Goal: Task Accomplishment & Management: Complete application form

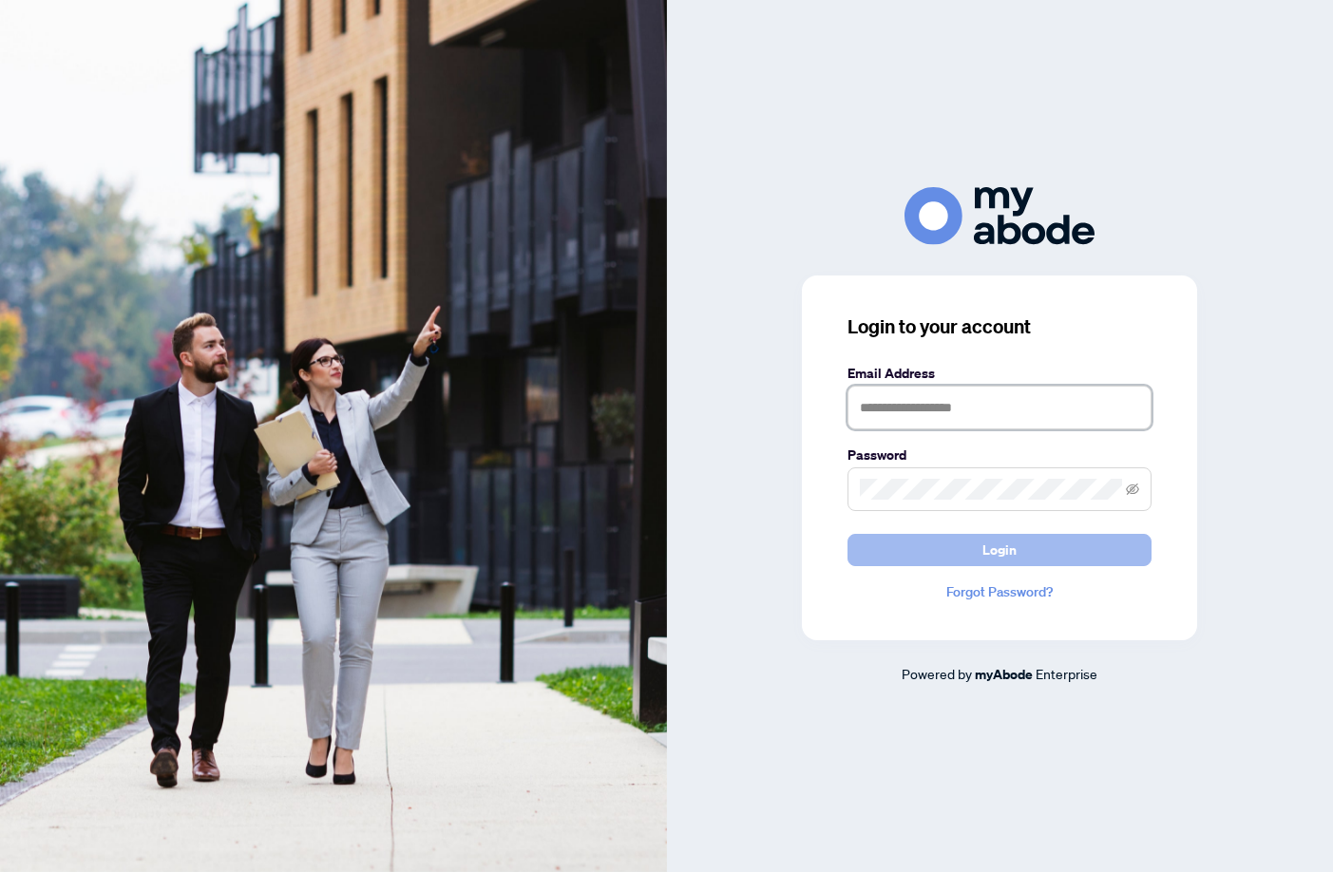
type input "**********"
click at [1024, 536] on button "Login" at bounding box center [999, 550] width 304 height 32
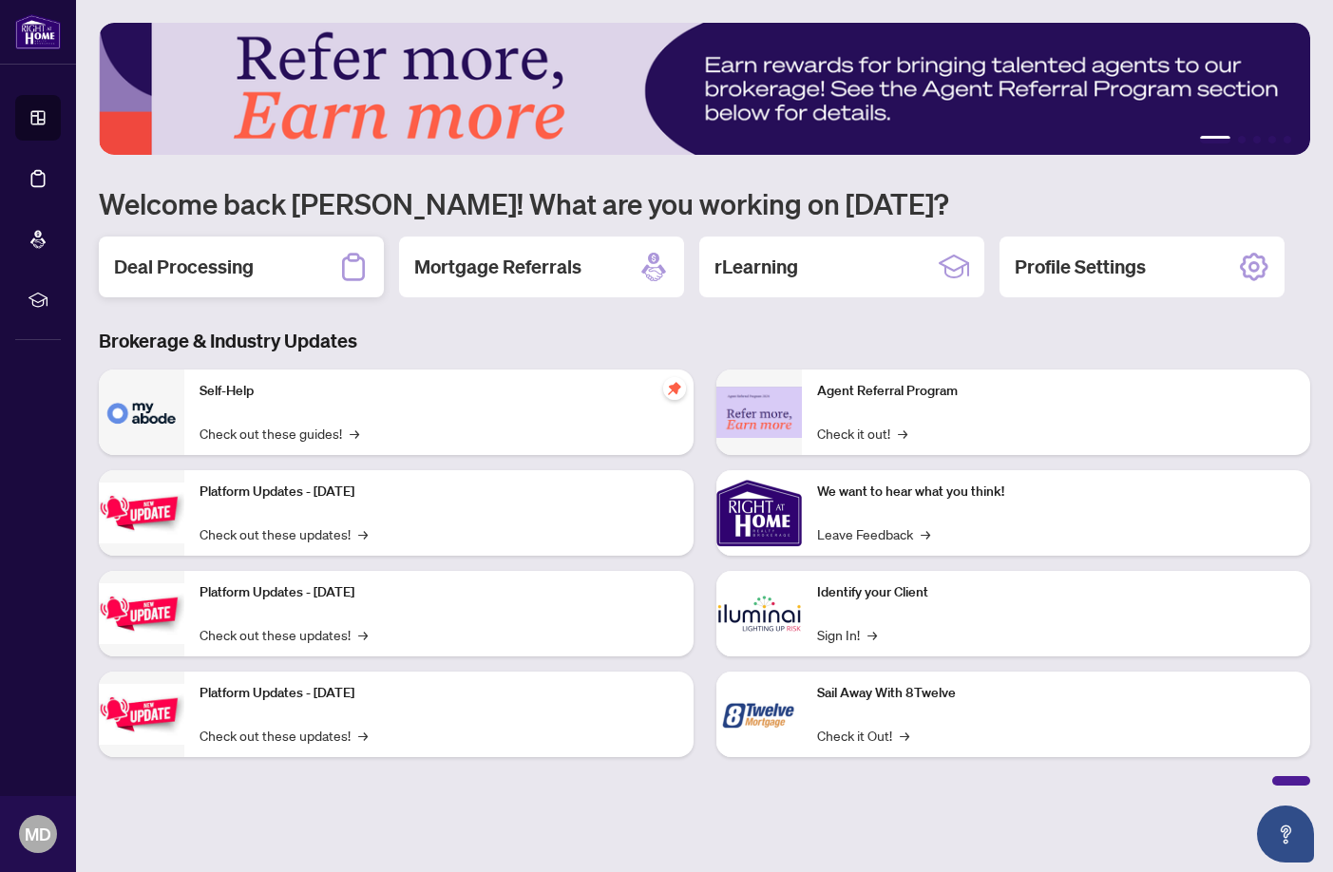
click at [232, 275] on h2 "Deal Processing" at bounding box center [184, 267] width 140 height 27
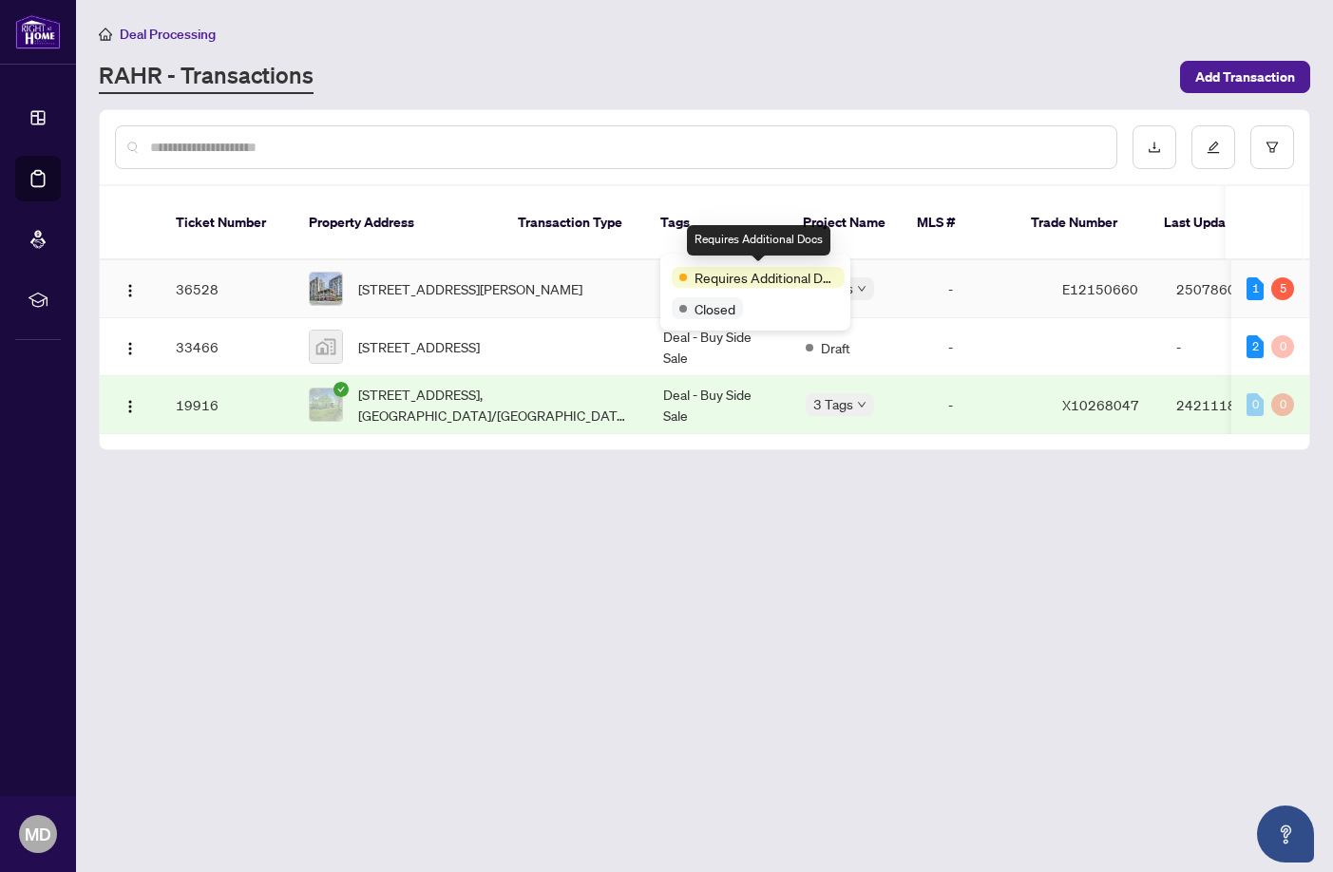
click at [727, 275] on span "Requires Additional Docs" at bounding box center [765, 277] width 142 height 21
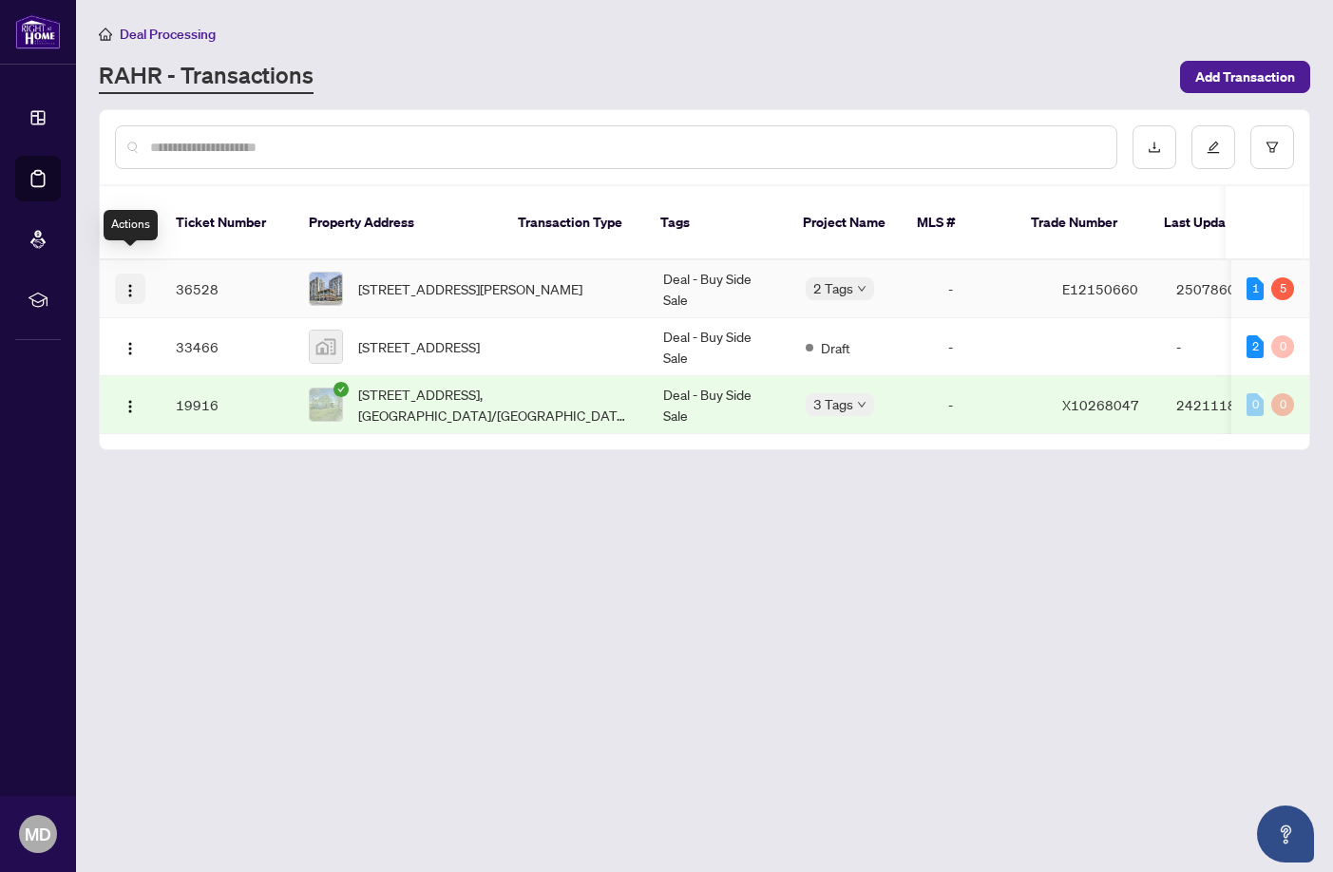
click at [127, 283] on img "button" at bounding box center [130, 290] width 15 height 15
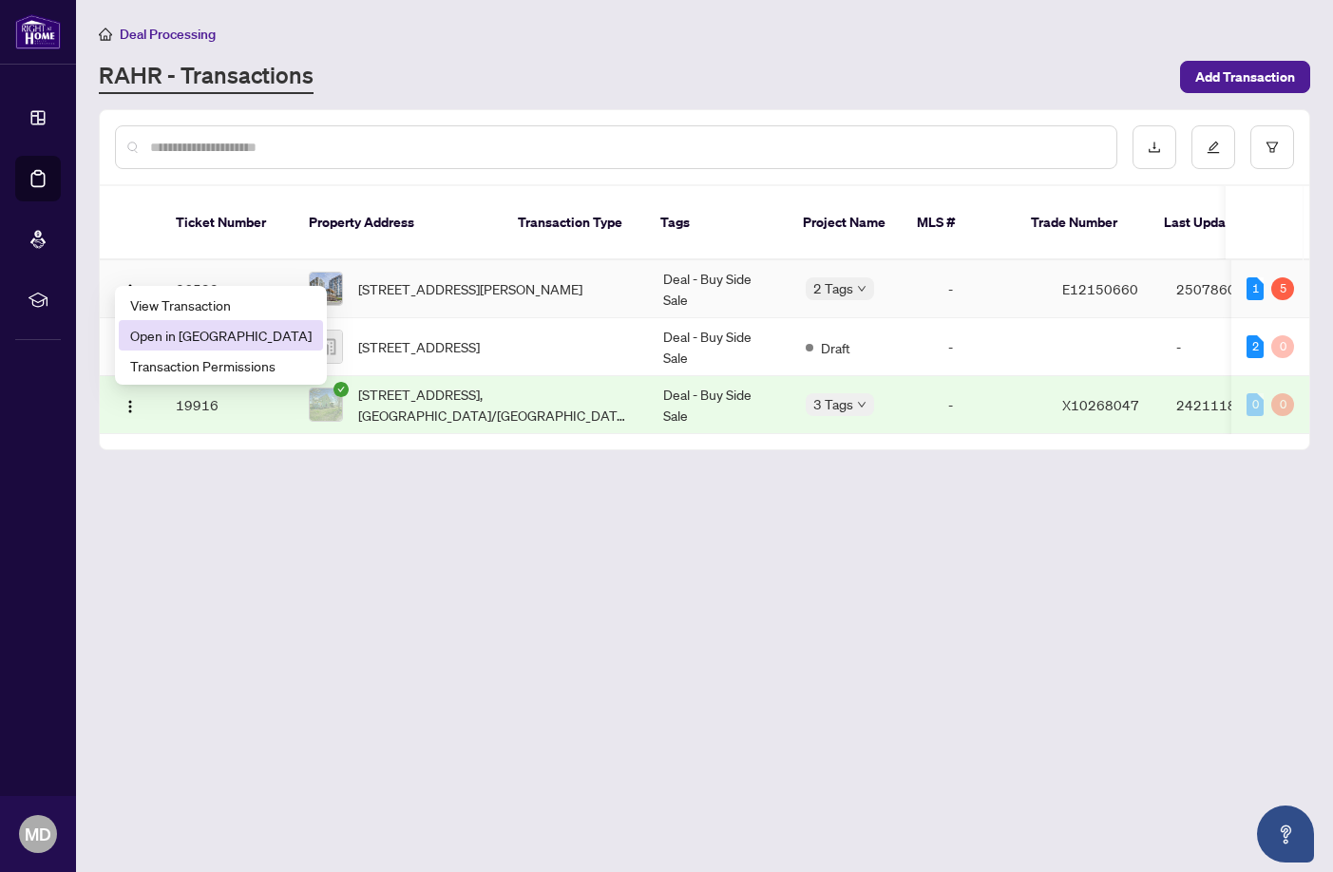
click at [192, 331] on span "Open in New Tab" at bounding box center [220, 335] width 181 height 21
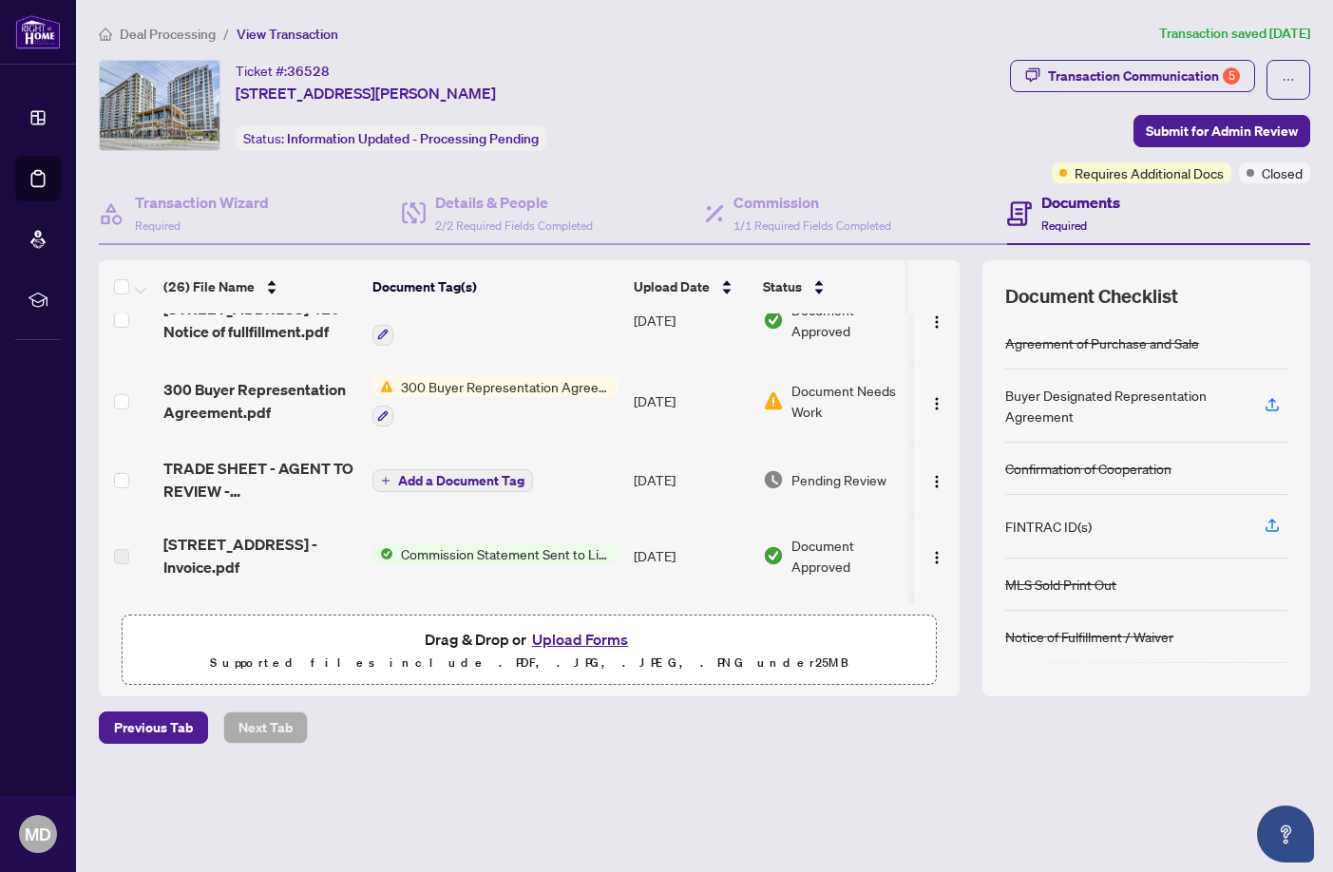
scroll to position [1140, 0]
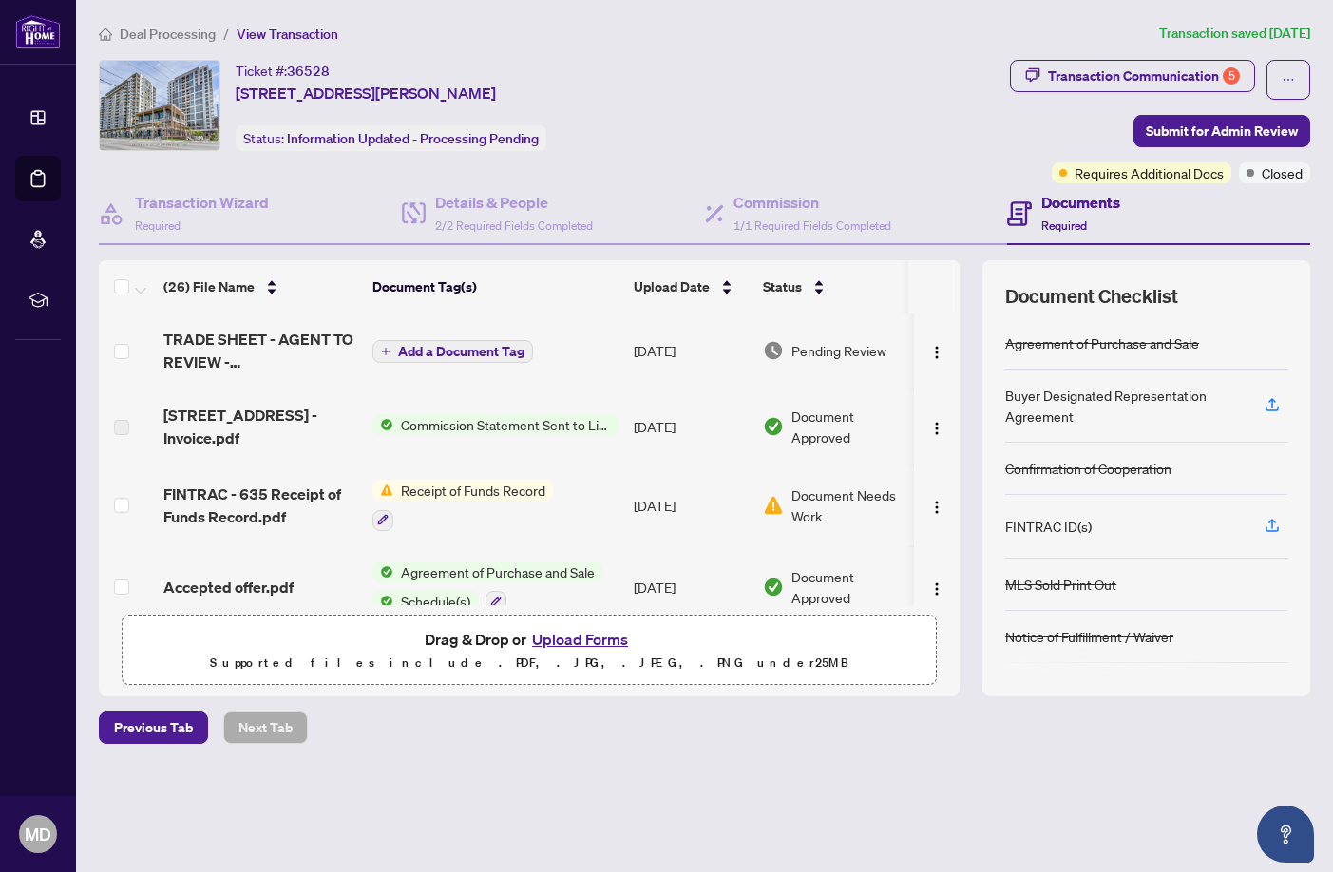
click at [572, 637] on button "Upload Forms" at bounding box center [579, 639] width 107 height 25
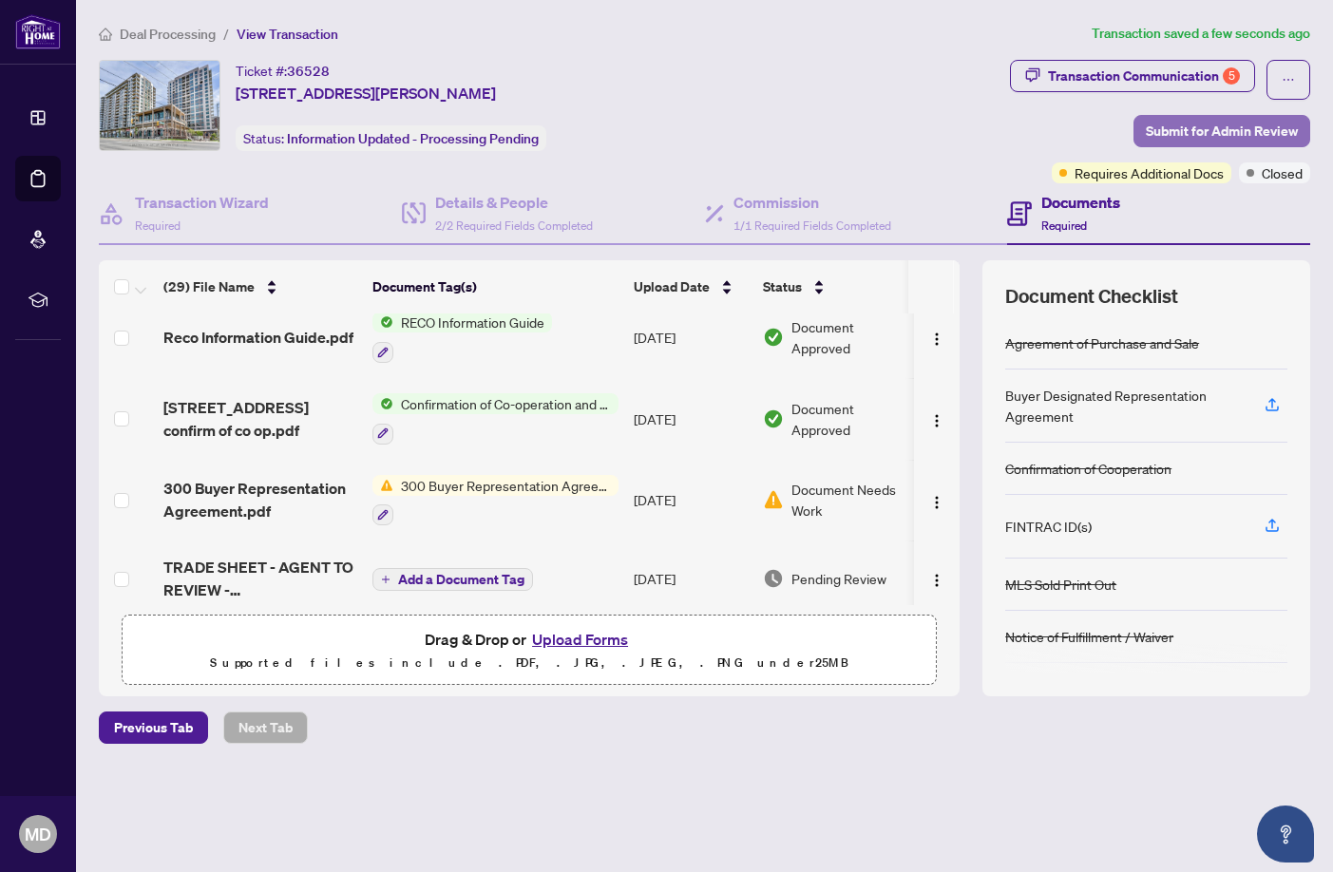
click at [1182, 126] on span "Submit for Admin Review" at bounding box center [1222, 131] width 152 height 30
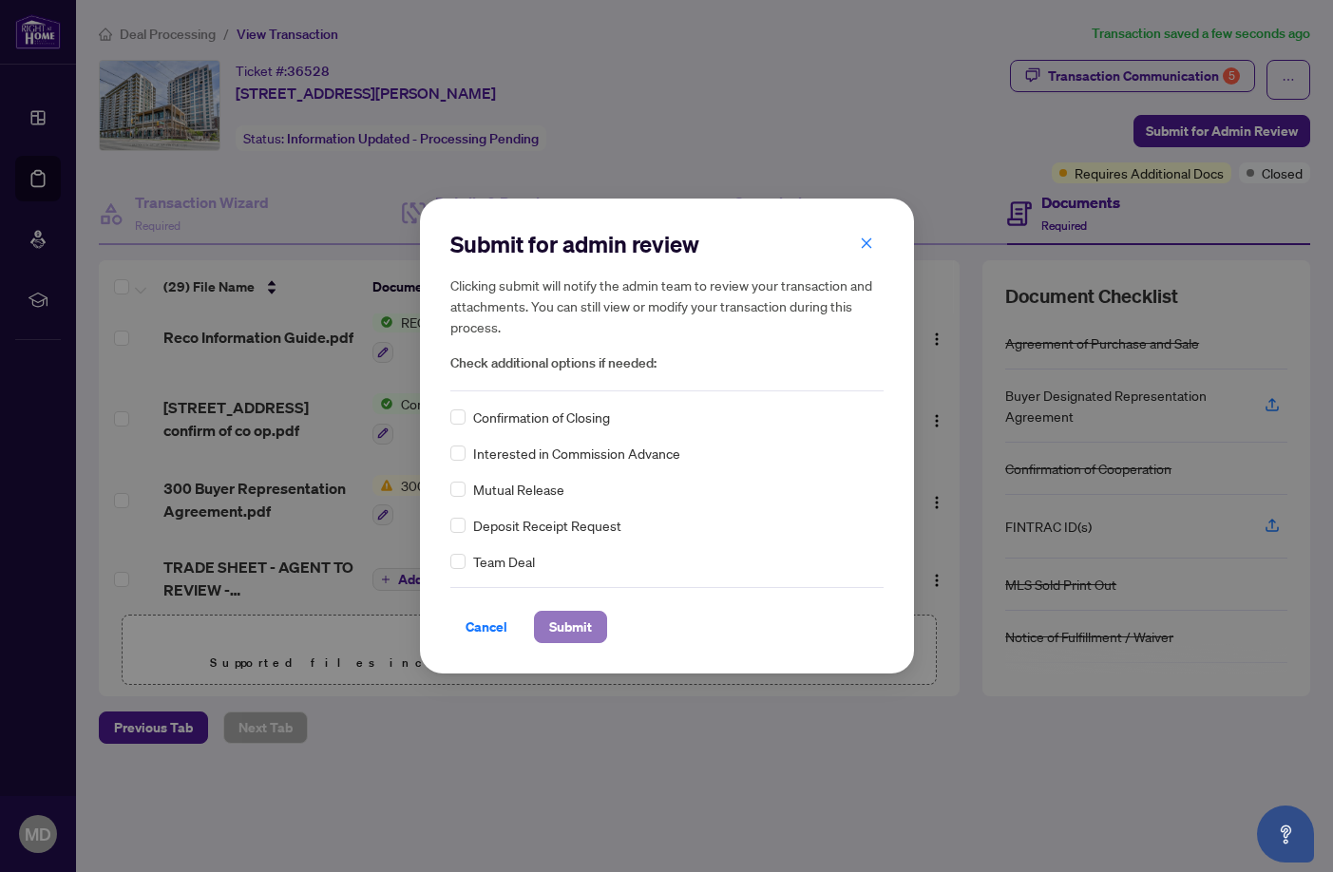
click at [580, 625] on span "Submit" at bounding box center [570, 627] width 43 height 30
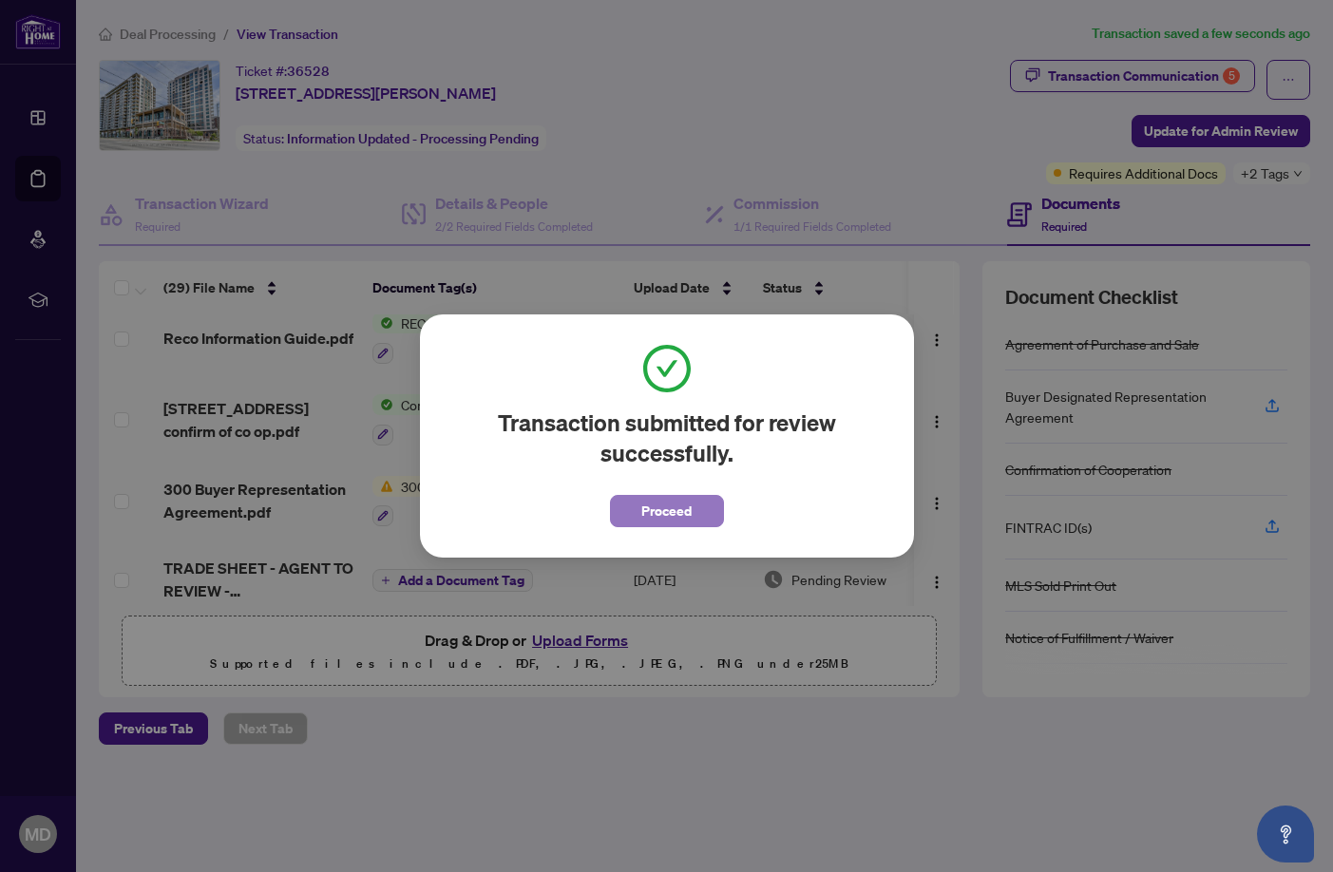
click at [690, 520] on span "Proceed" at bounding box center [666, 511] width 50 height 30
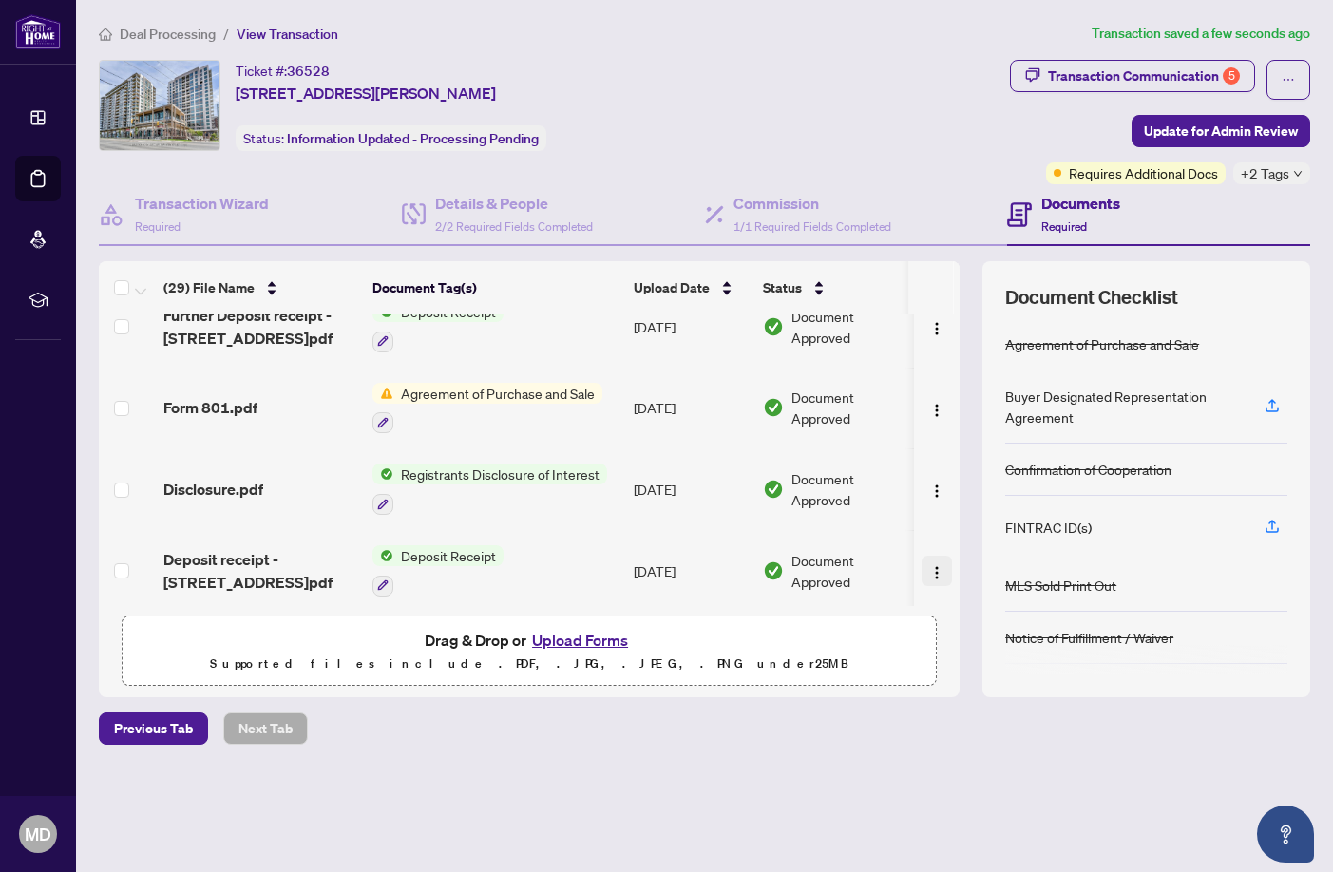
scroll to position [1784, 0]
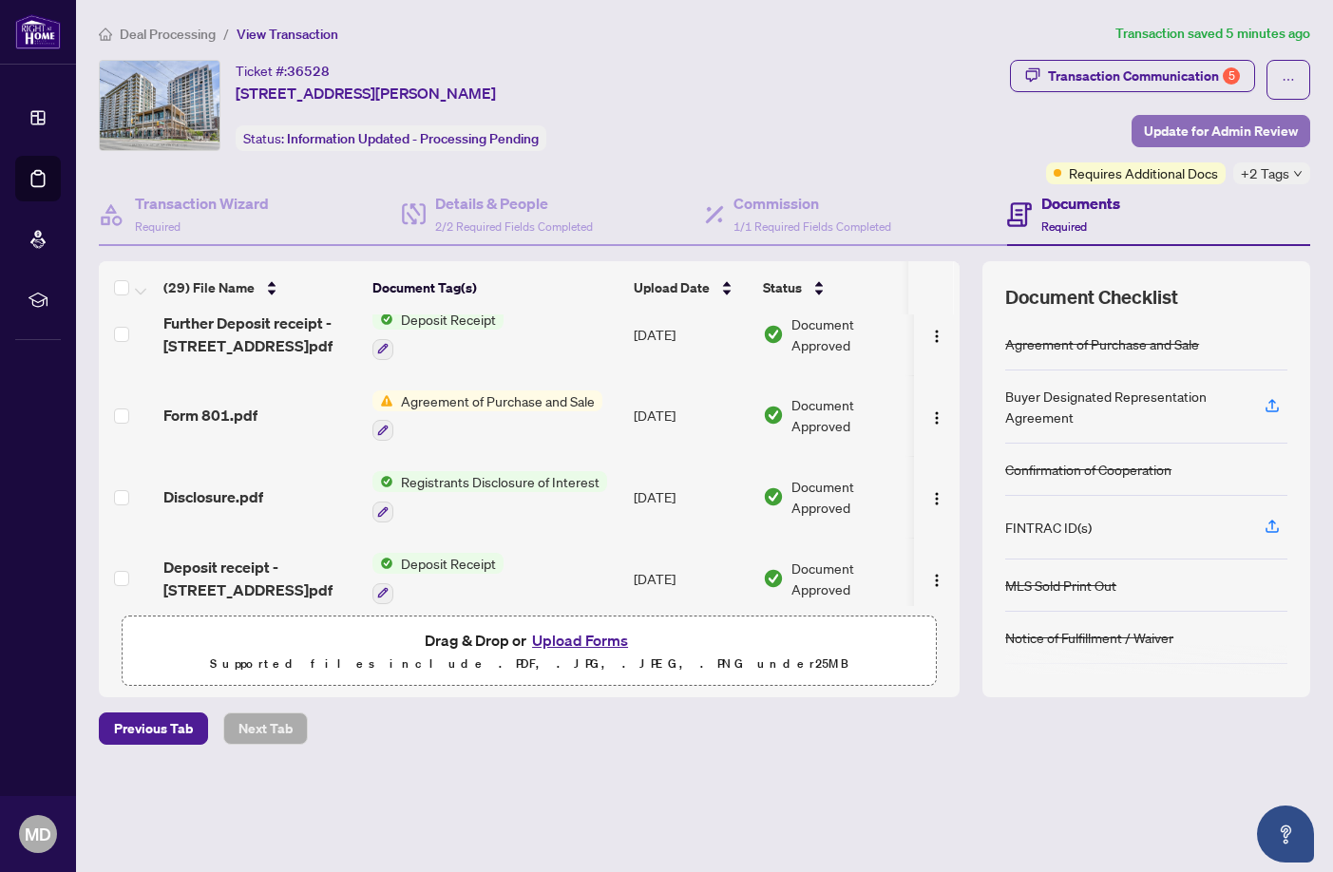
click at [1189, 119] on span "Update for Admin Review" at bounding box center [1221, 131] width 154 height 30
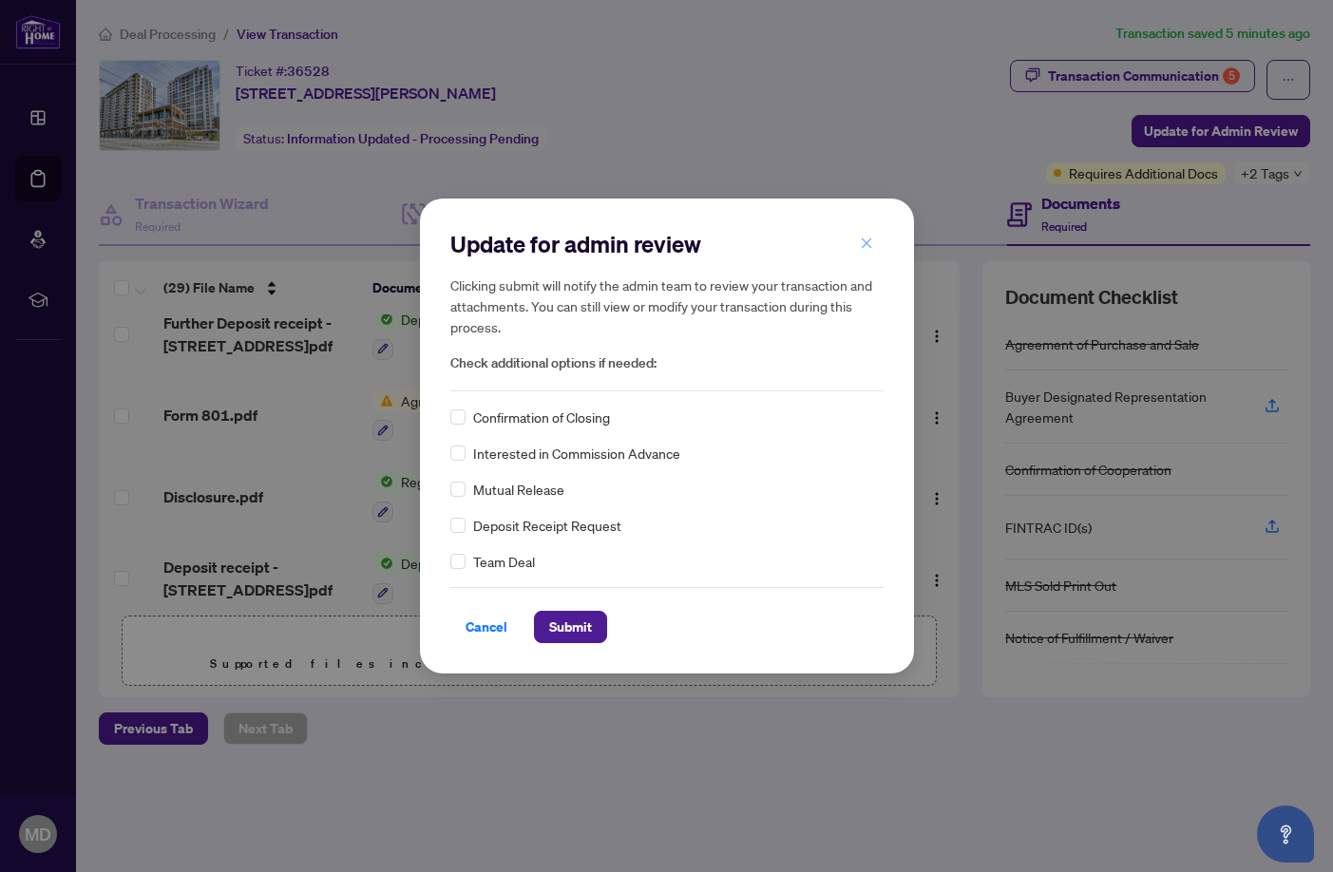
click at [867, 239] on icon "close" at bounding box center [866, 243] width 13 height 13
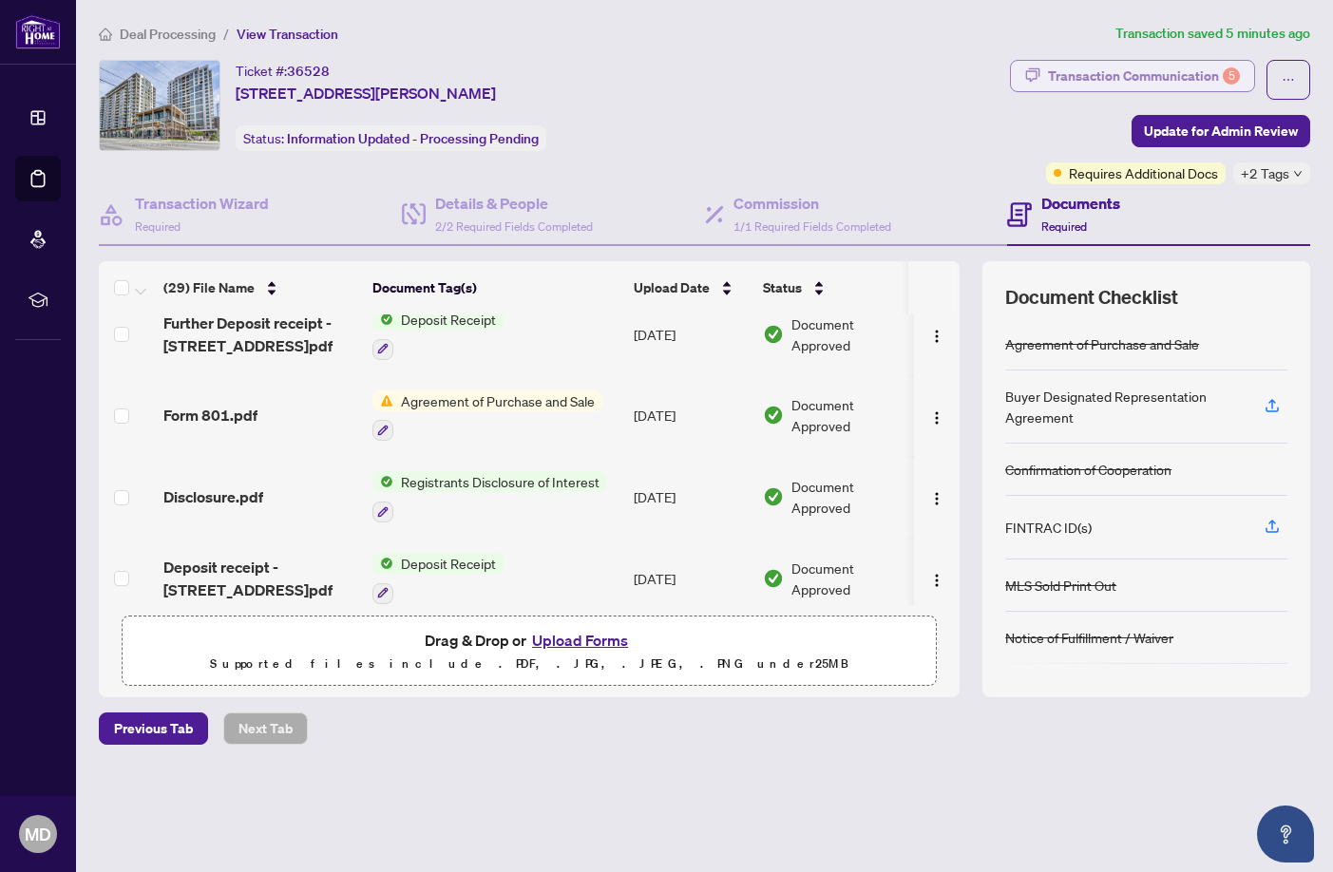
click at [1223, 67] on div "Transaction Communication 5" at bounding box center [1144, 76] width 192 height 30
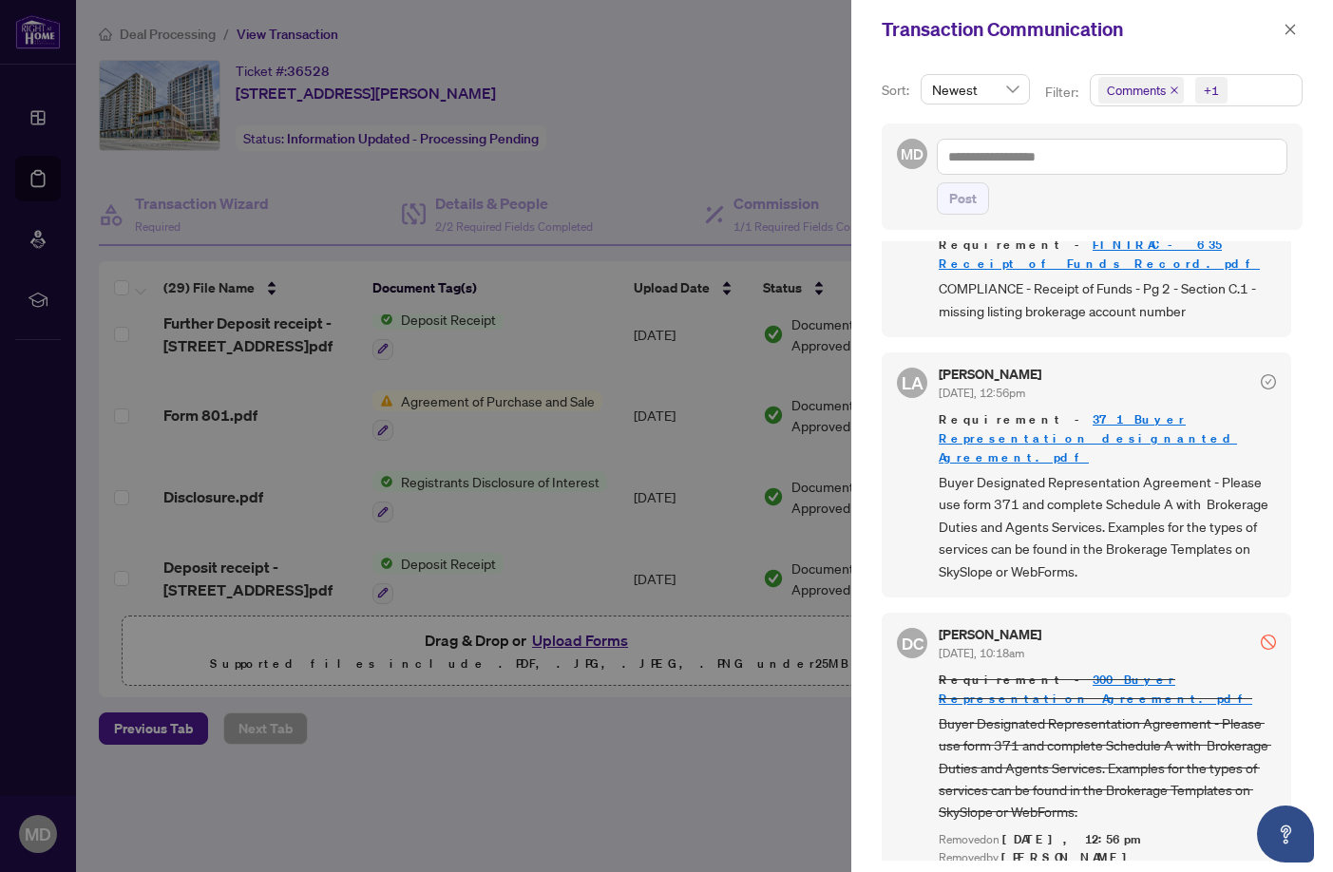
scroll to position [855, 0]
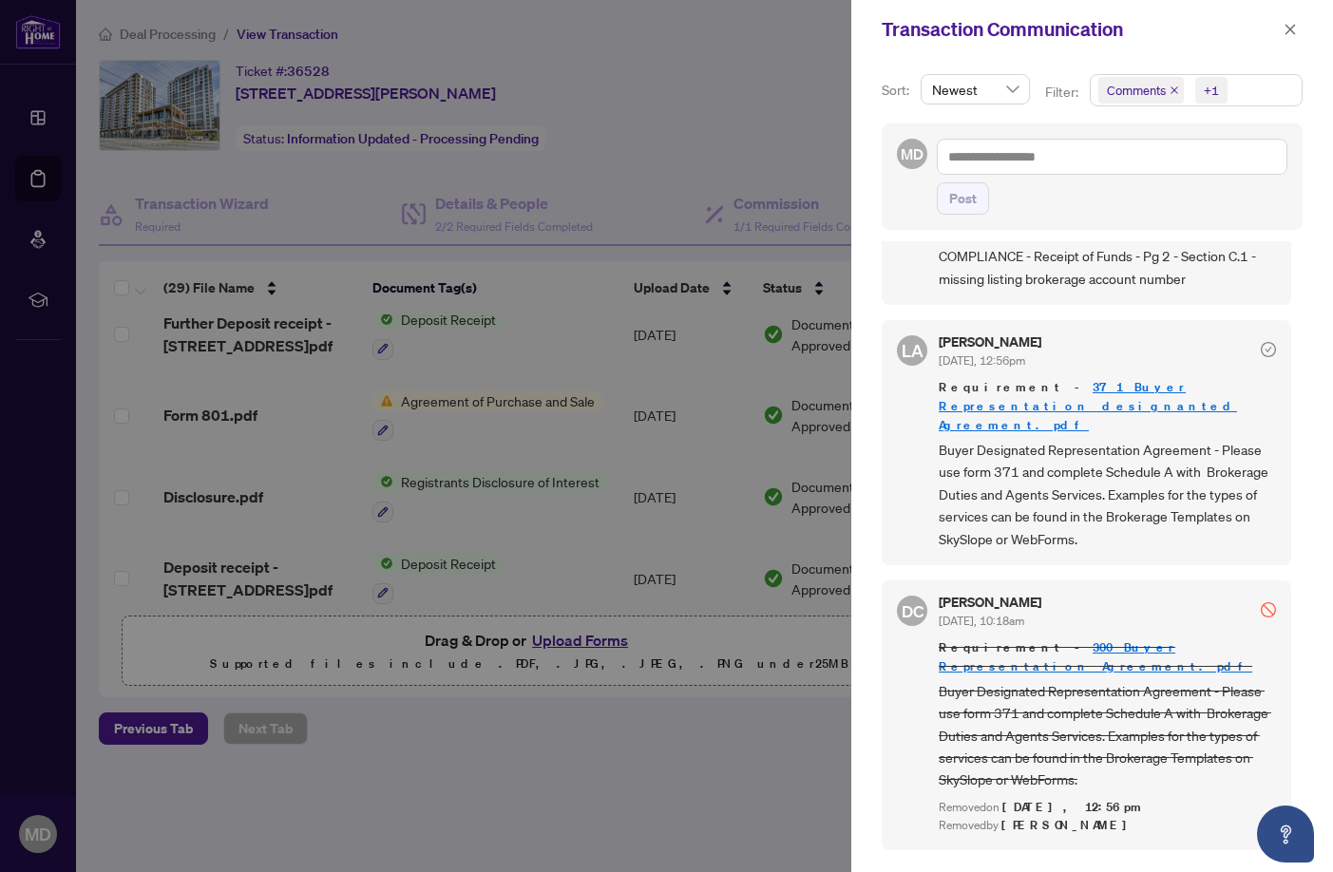
click at [188, 394] on div at bounding box center [666, 436] width 1333 height 872
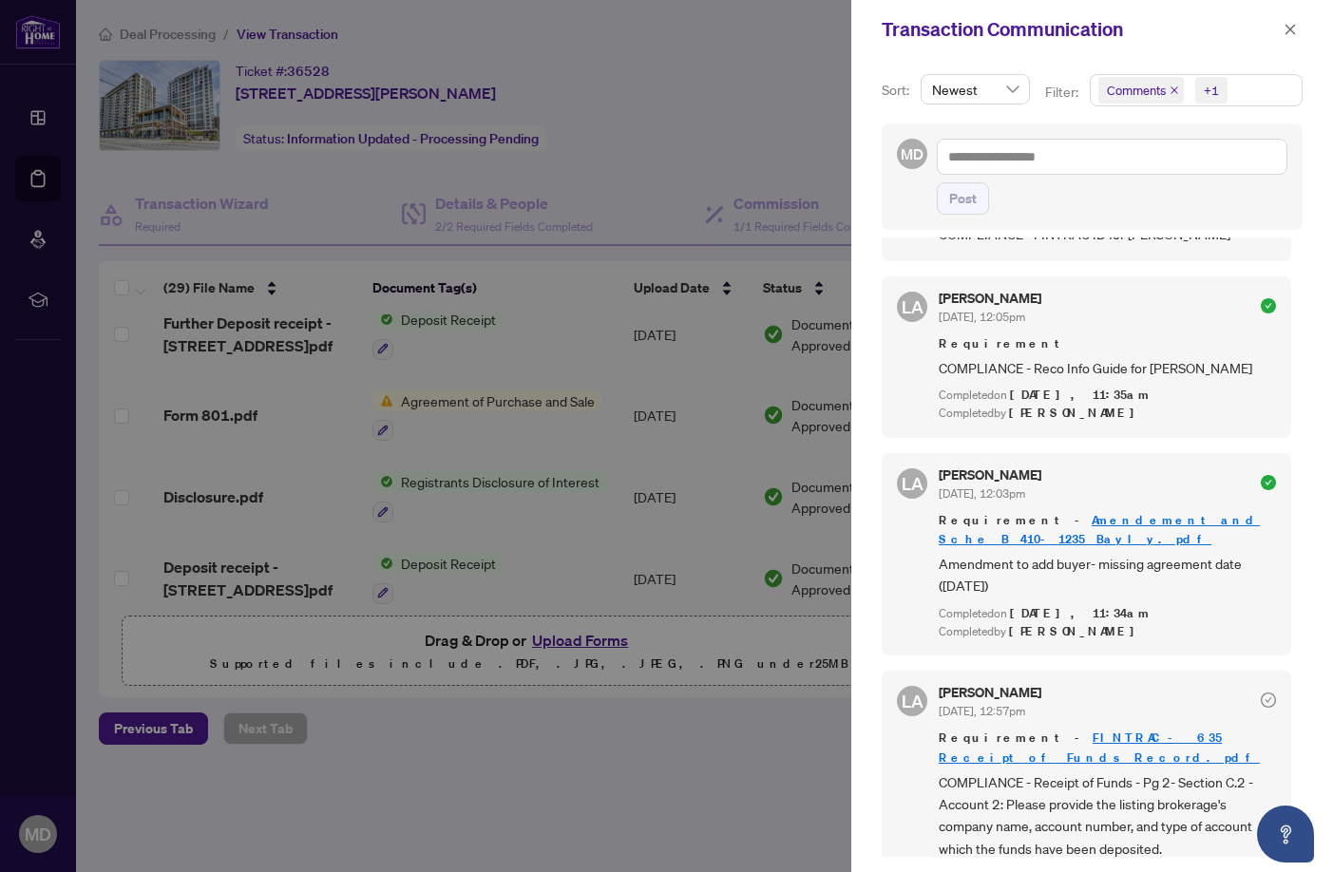
scroll to position [0, 0]
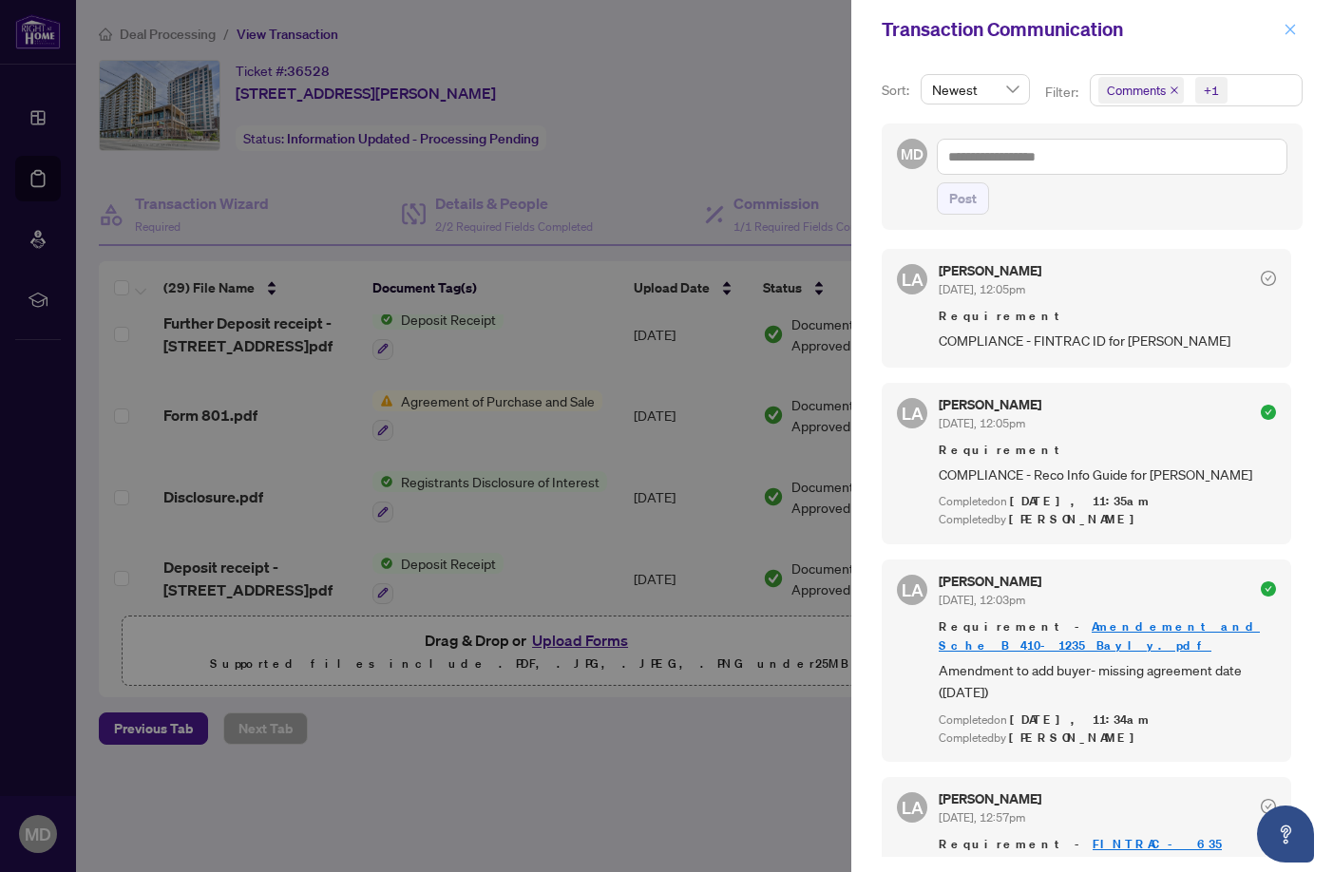
click at [1287, 27] on icon "close" at bounding box center [1290, 29] width 10 height 10
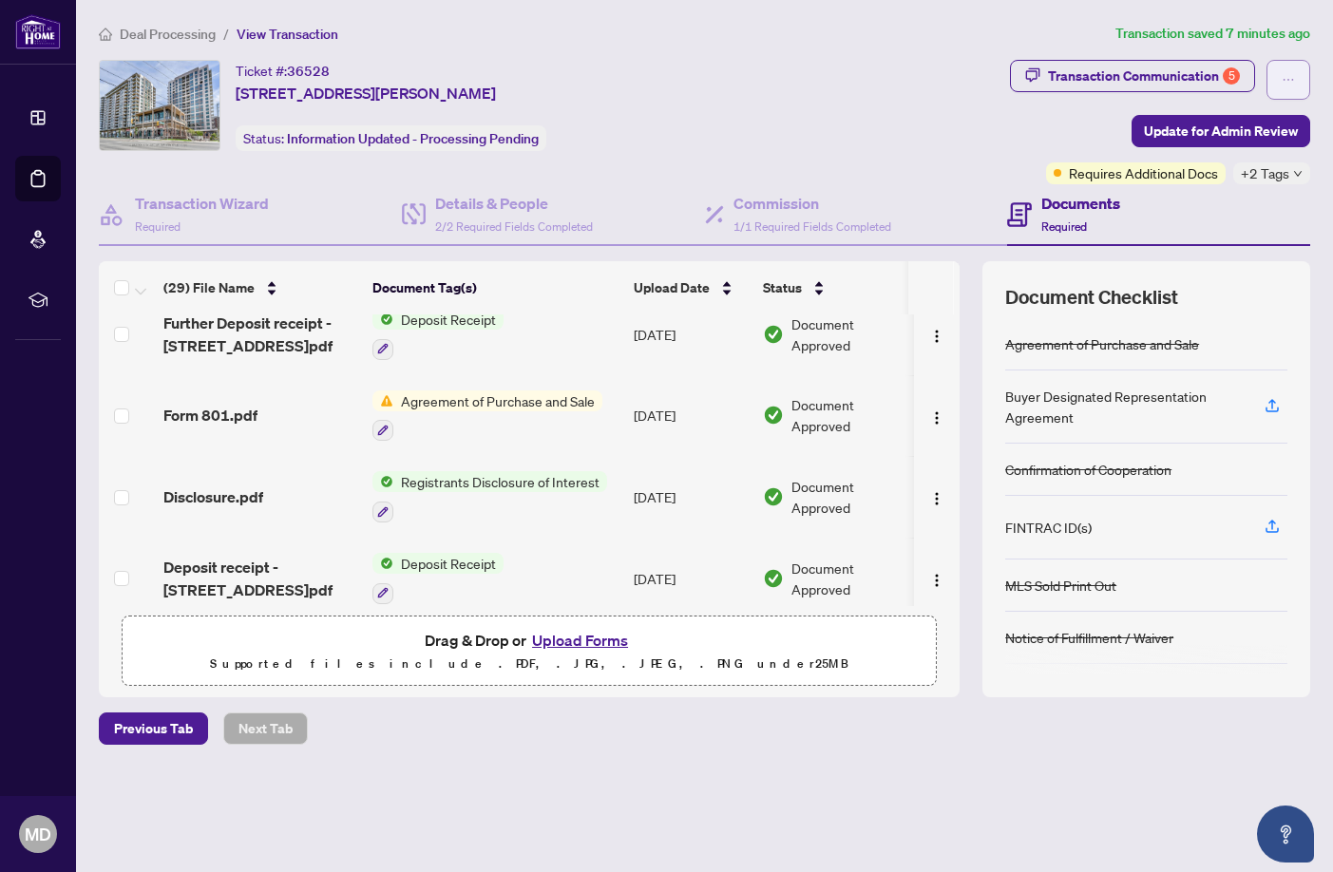
click at [1285, 75] on icon "ellipsis" at bounding box center [1287, 79] width 13 height 13
click at [965, 140] on div "Ticket #: 36528 410-1235 Bayly St, Pickering, Ontario L1W 1L7, Canada Status: I…" at bounding box center [550, 105] width 903 height 91
drag, startPoint x: 953, startPoint y: 559, endPoint x: 948, endPoint y: 584, distance: 26.1
click at [948, 584] on td at bounding box center [937, 579] width 46 height 82
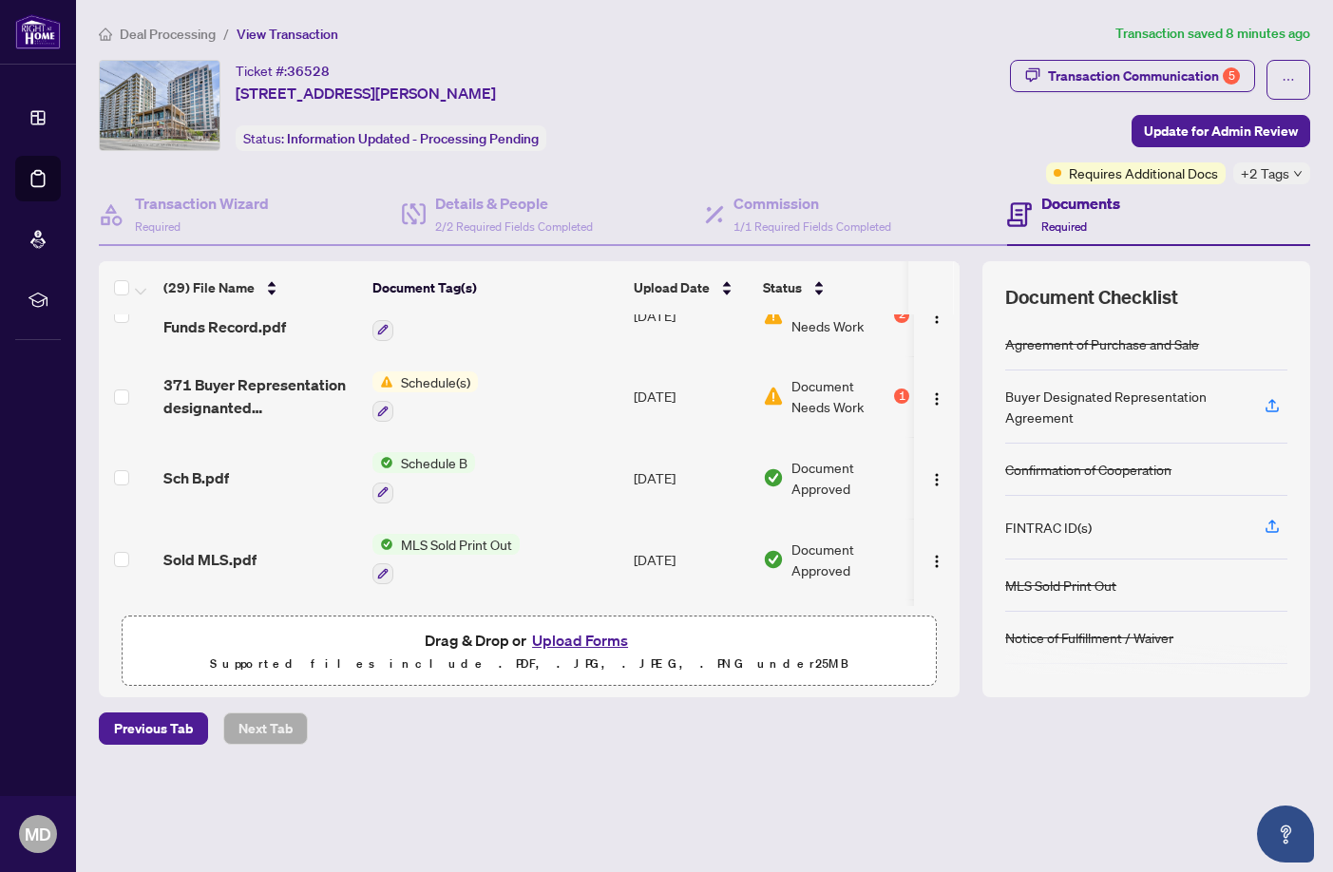
scroll to position [609, 0]
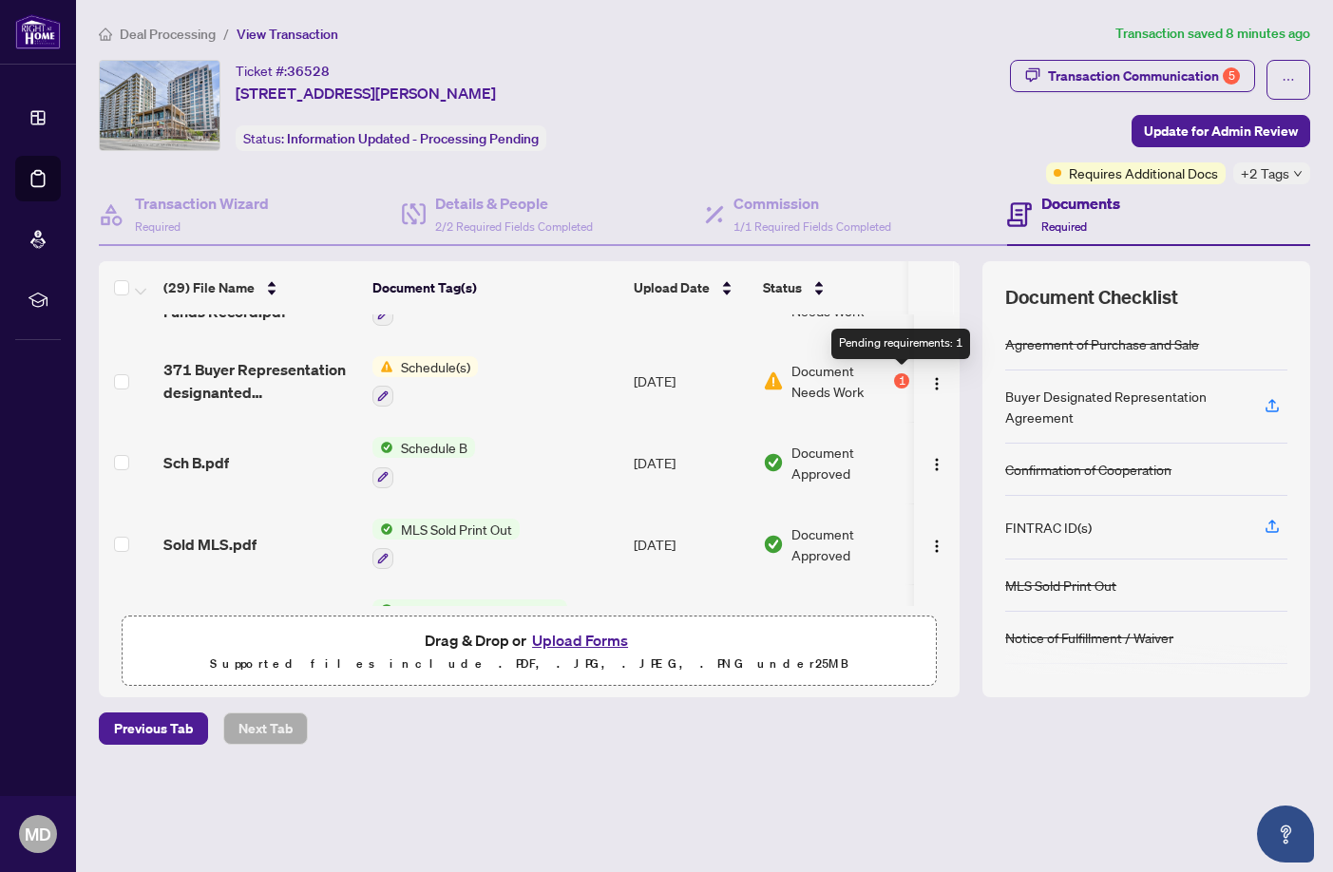
click at [894, 377] on div "1" at bounding box center [901, 380] width 15 height 15
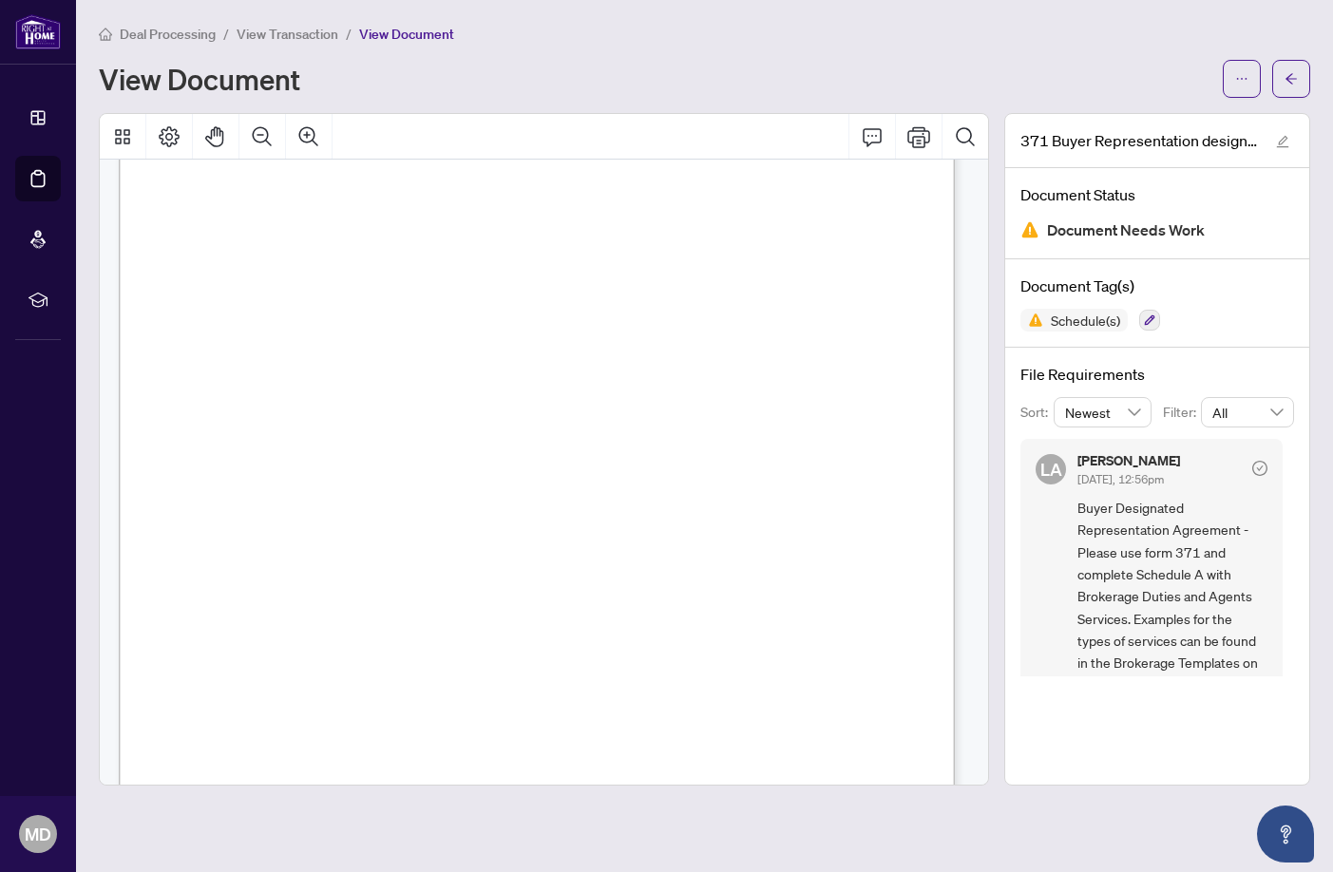
scroll to position [3537, 0]
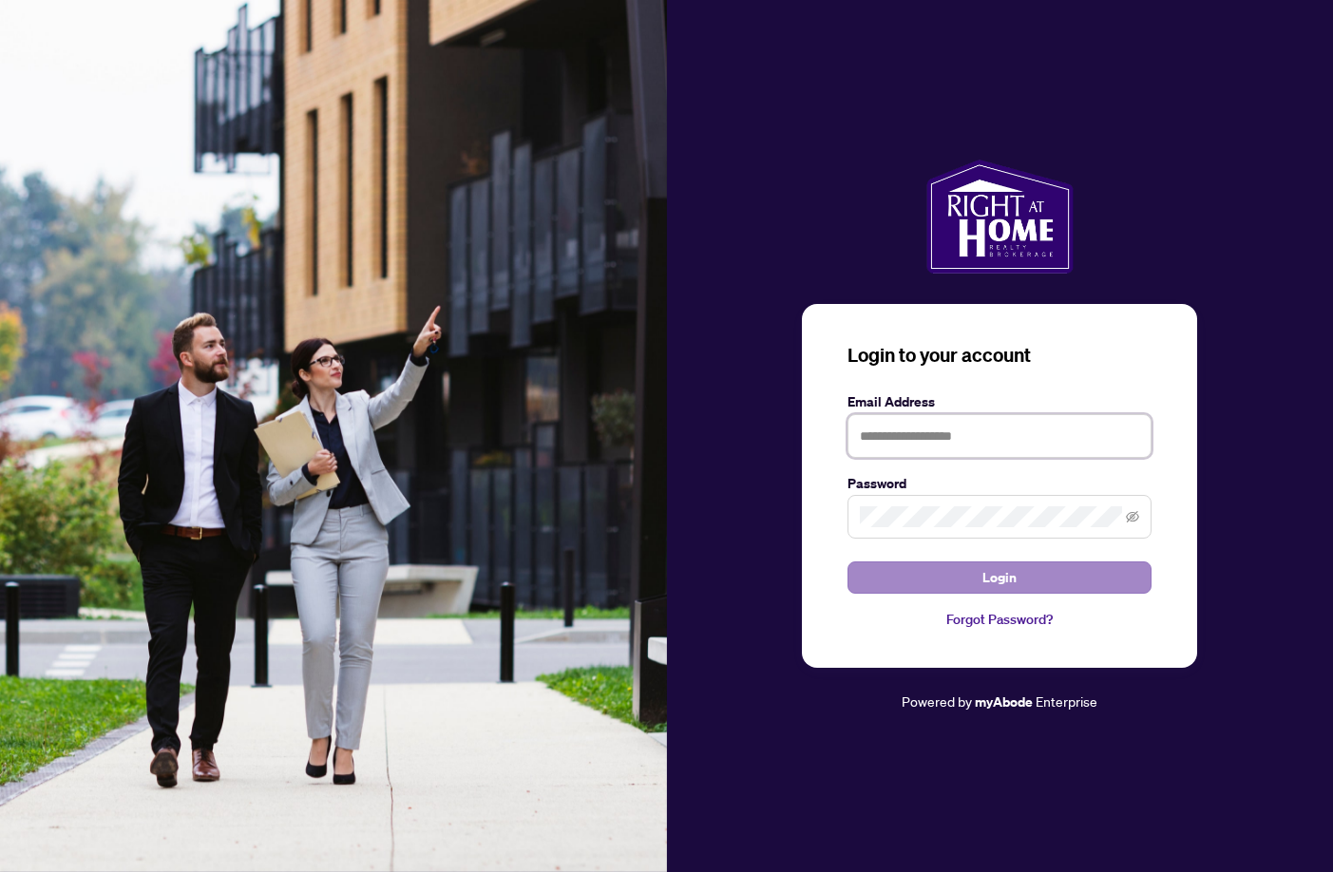
type input "**********"
click at [984, 573] on span "Login" at bounding box center [999, 577] width 34 height 30
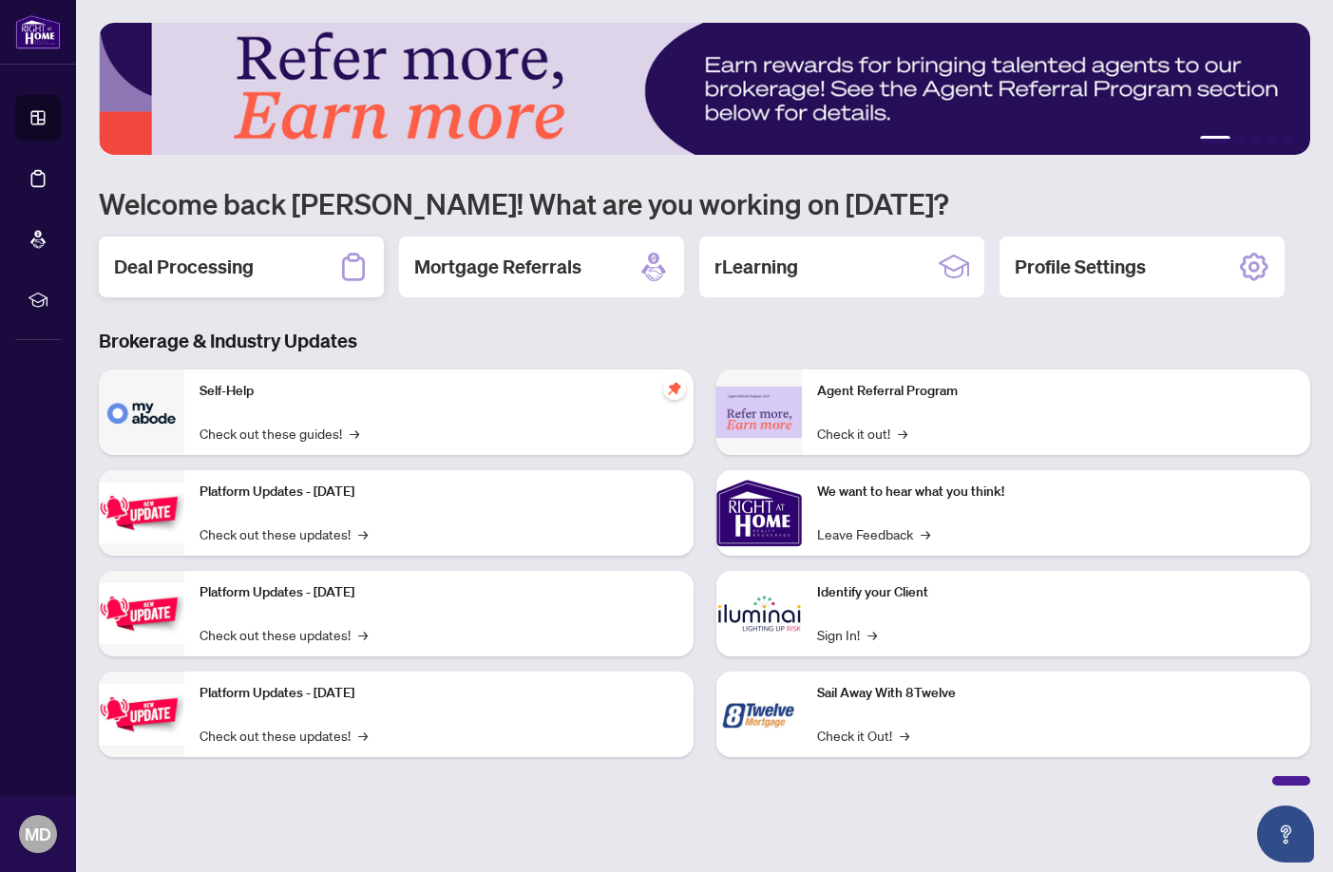
click at [253, 264] on h2 "Deal Processing" at bounding box center [184, 267] width 140 height 27
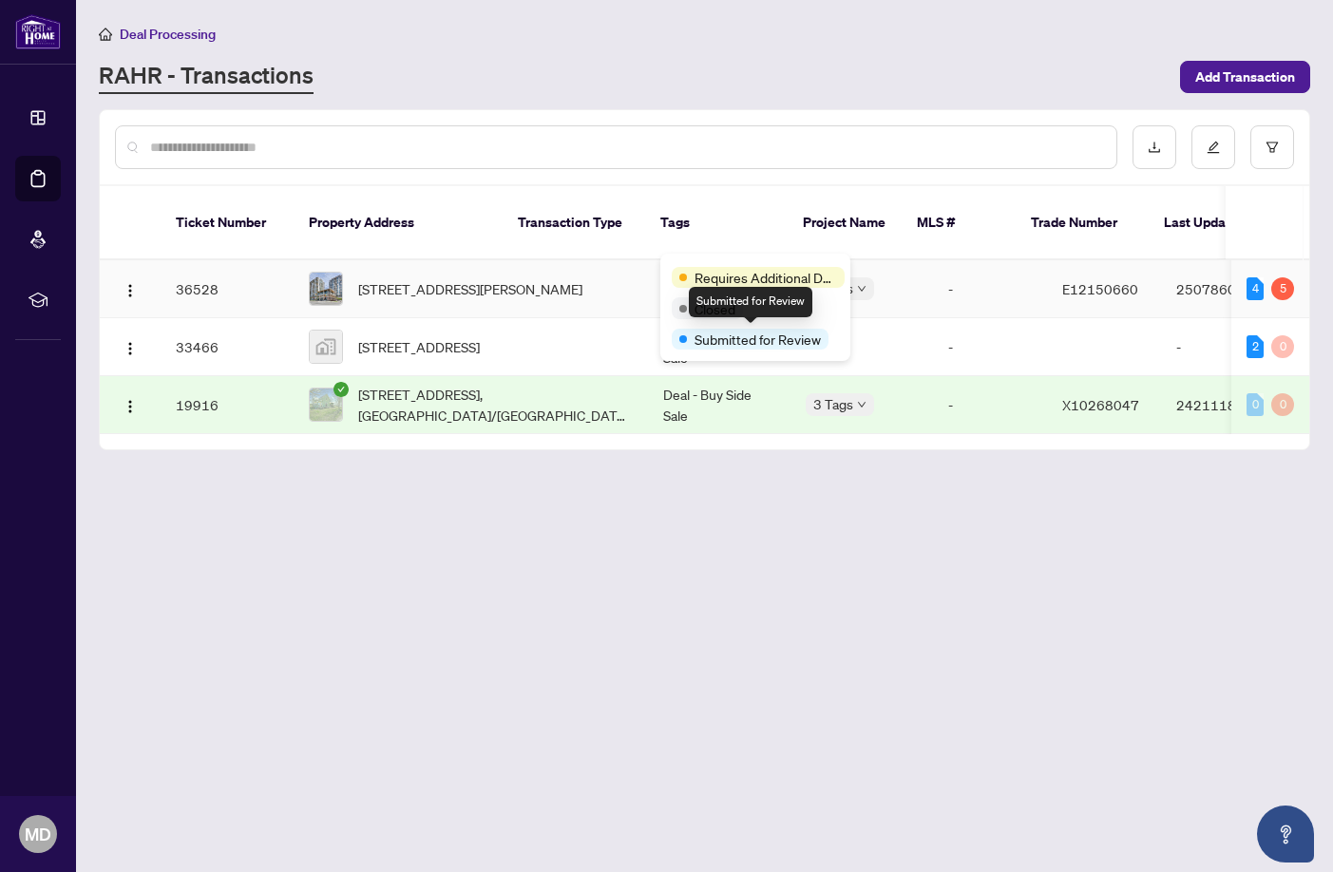
click at [706, 338] on span "Submitted for Review" at bounding box center [757, 339] width 126 height 21
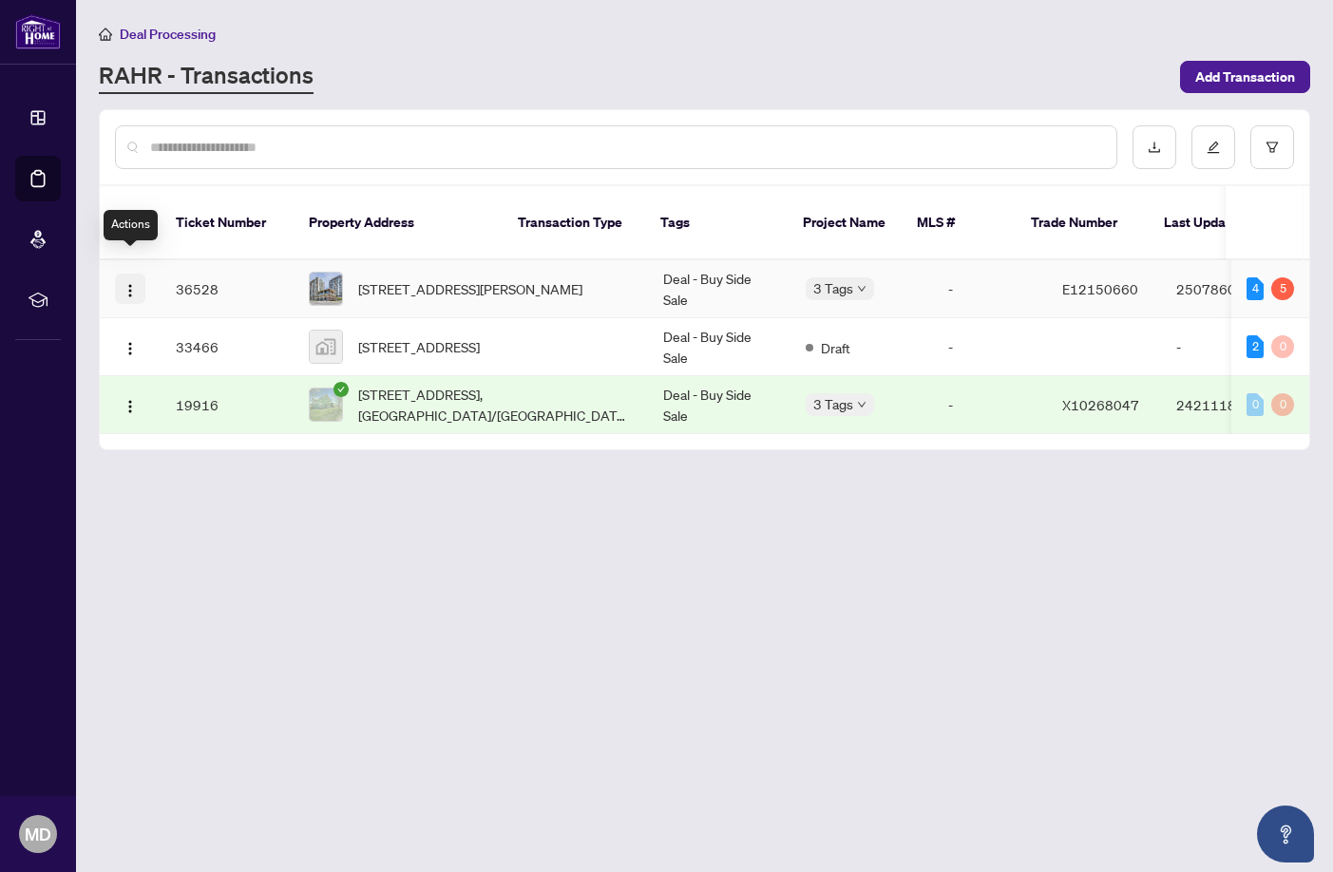
click at [123, 278] on span "button" at bounding box center [130, 288] width 15 height 21
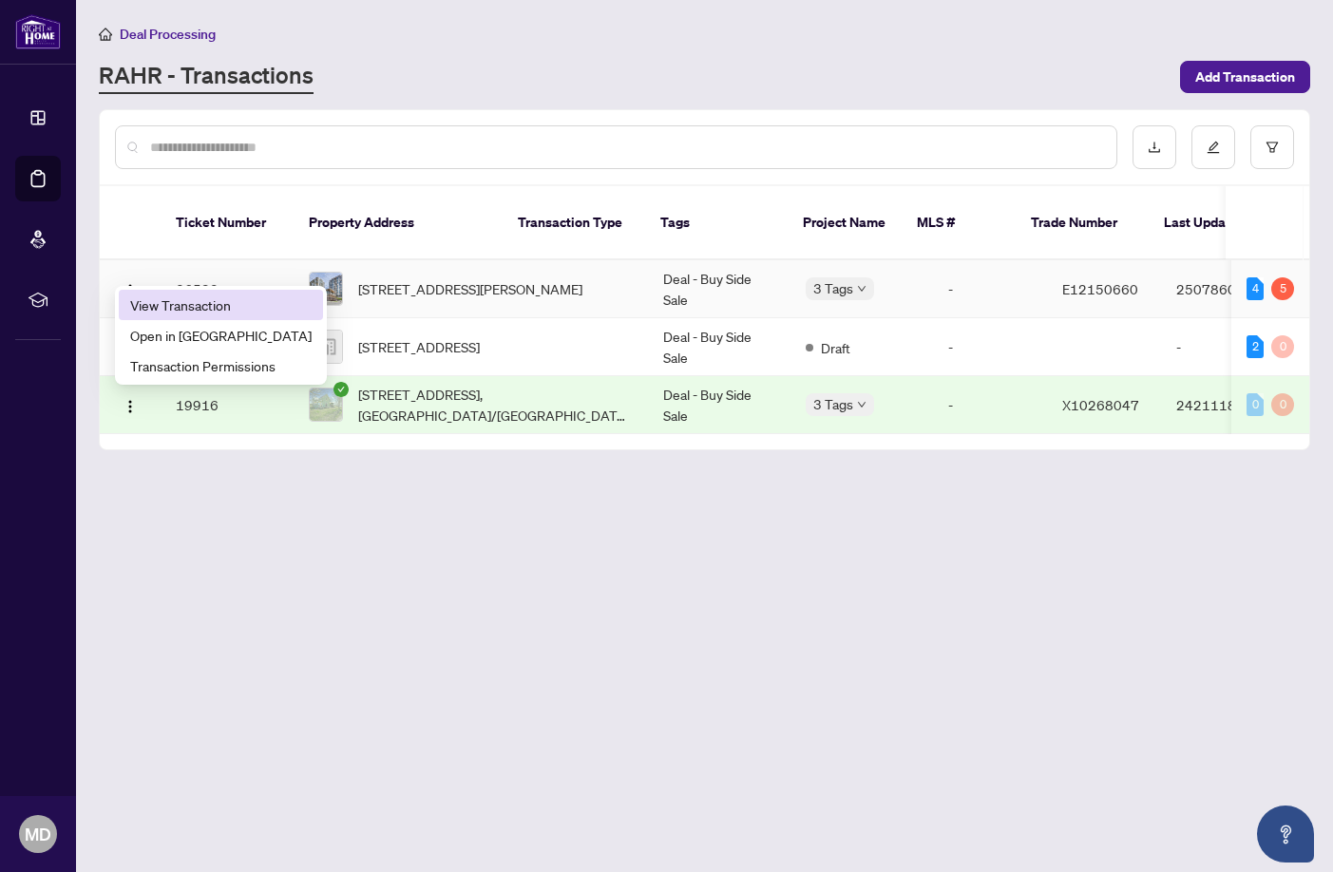
click at [188, 308] on span "View Transaction" at bounding box center [220, 304] width 181 height 21
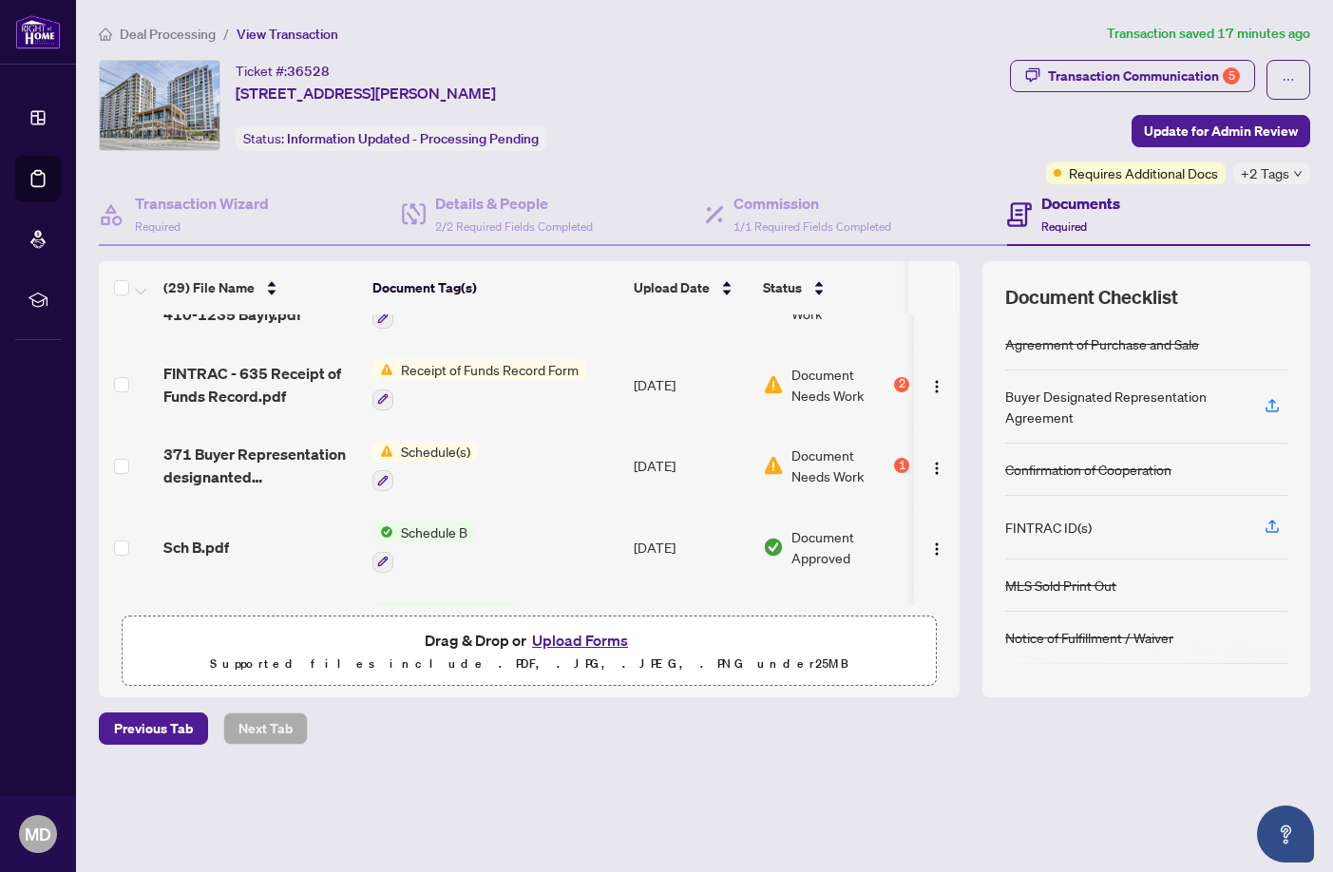
scroll to position [570, 0]
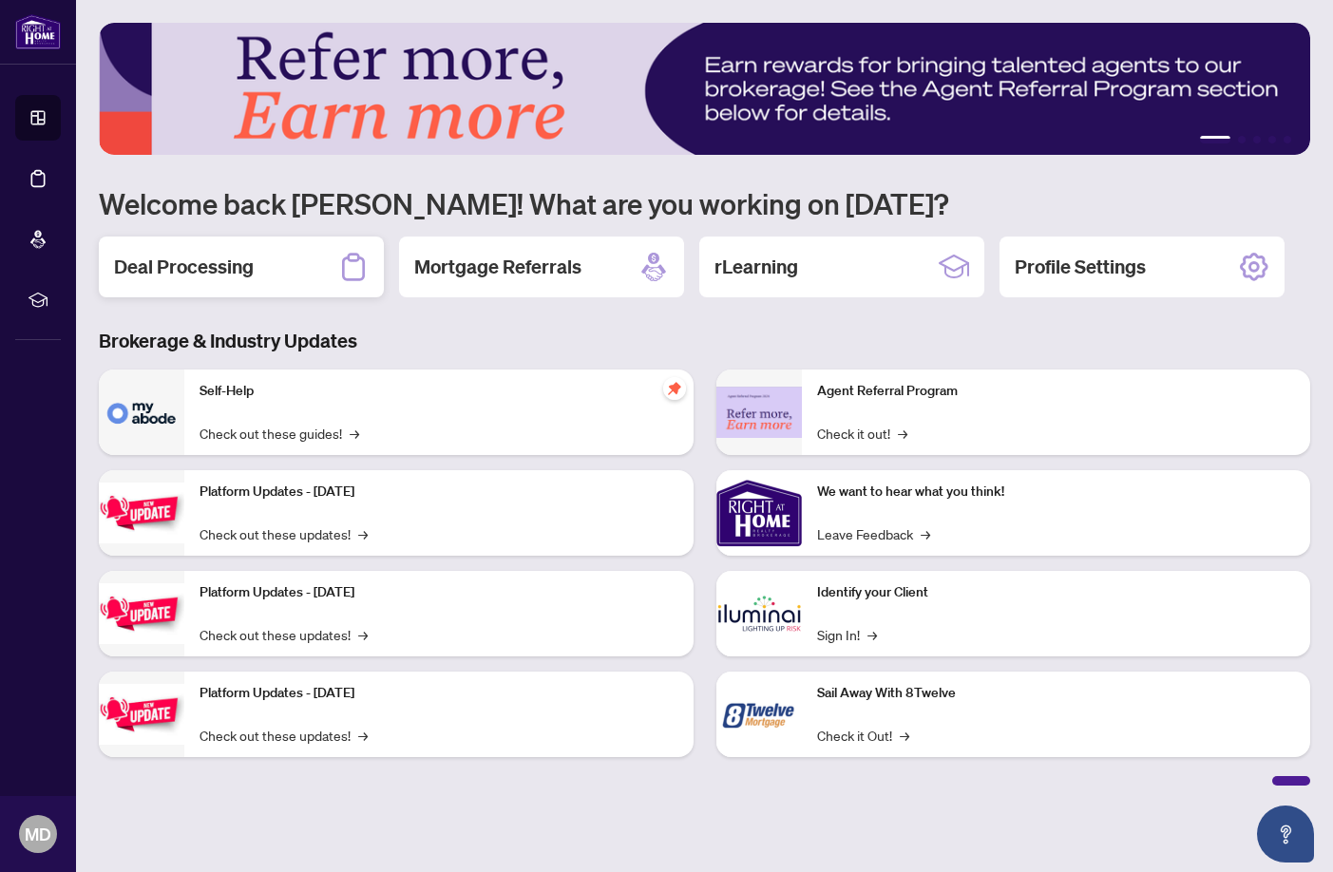
click at [246, 260] on h2 "Deal Processing" at bounding box center [184, 267] width 140 height 27
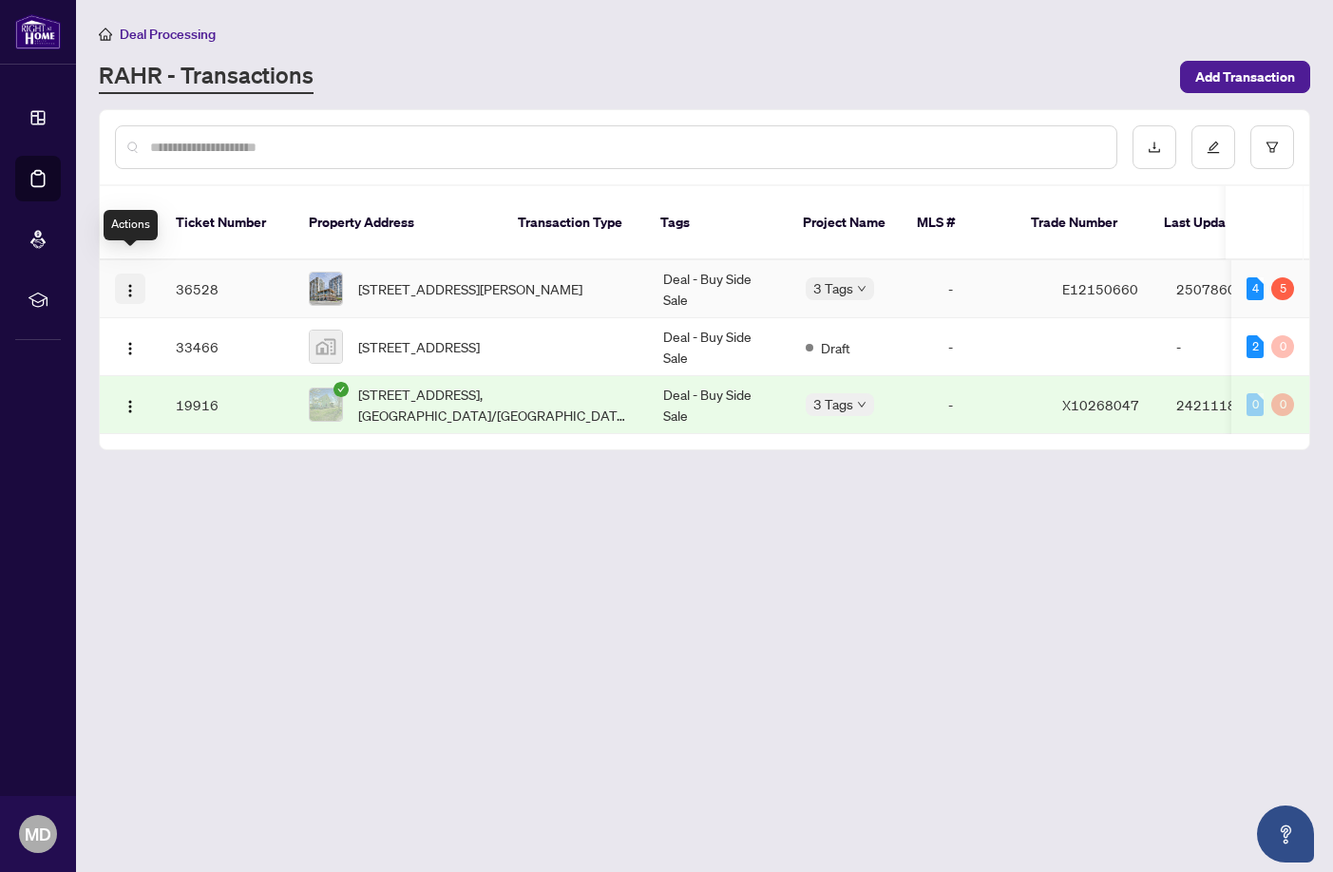
click at [134, 283] on img "button" at bounding box center [130, 290] width 15 height 15
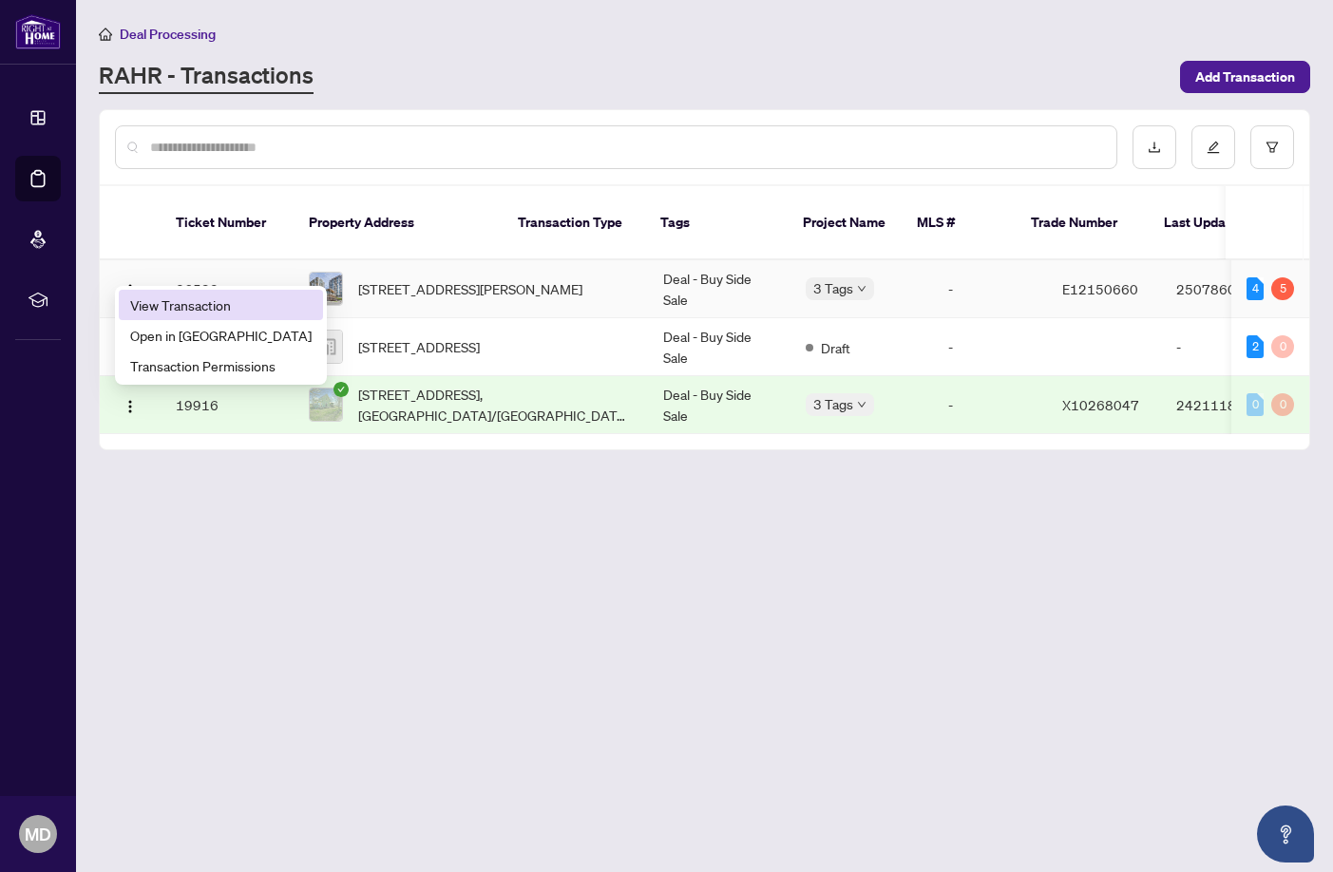
click at [187, 306] on span "View Transaction" at bounding box center [220, 304] width 181 height 21
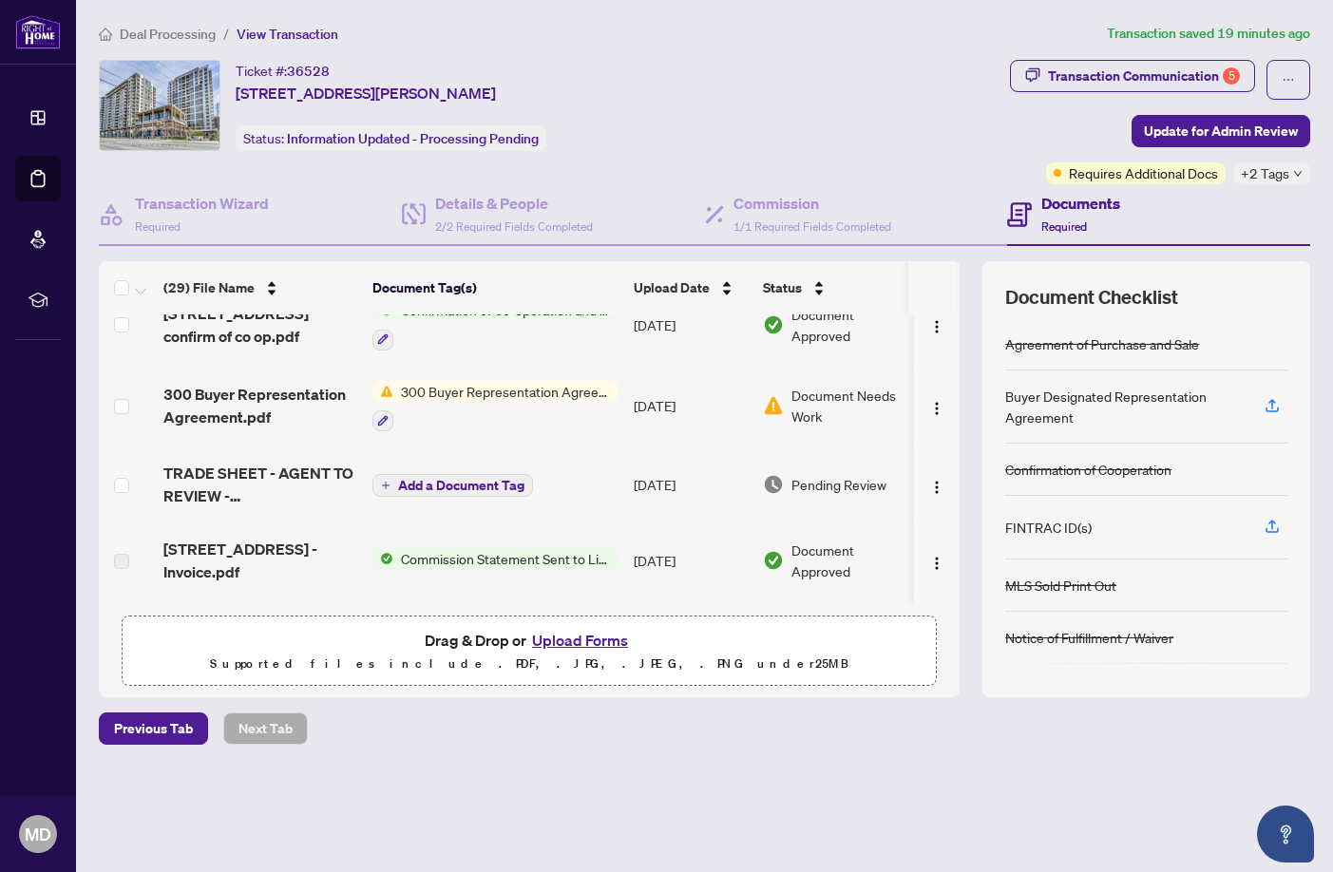
scroll to position [1140, 0]
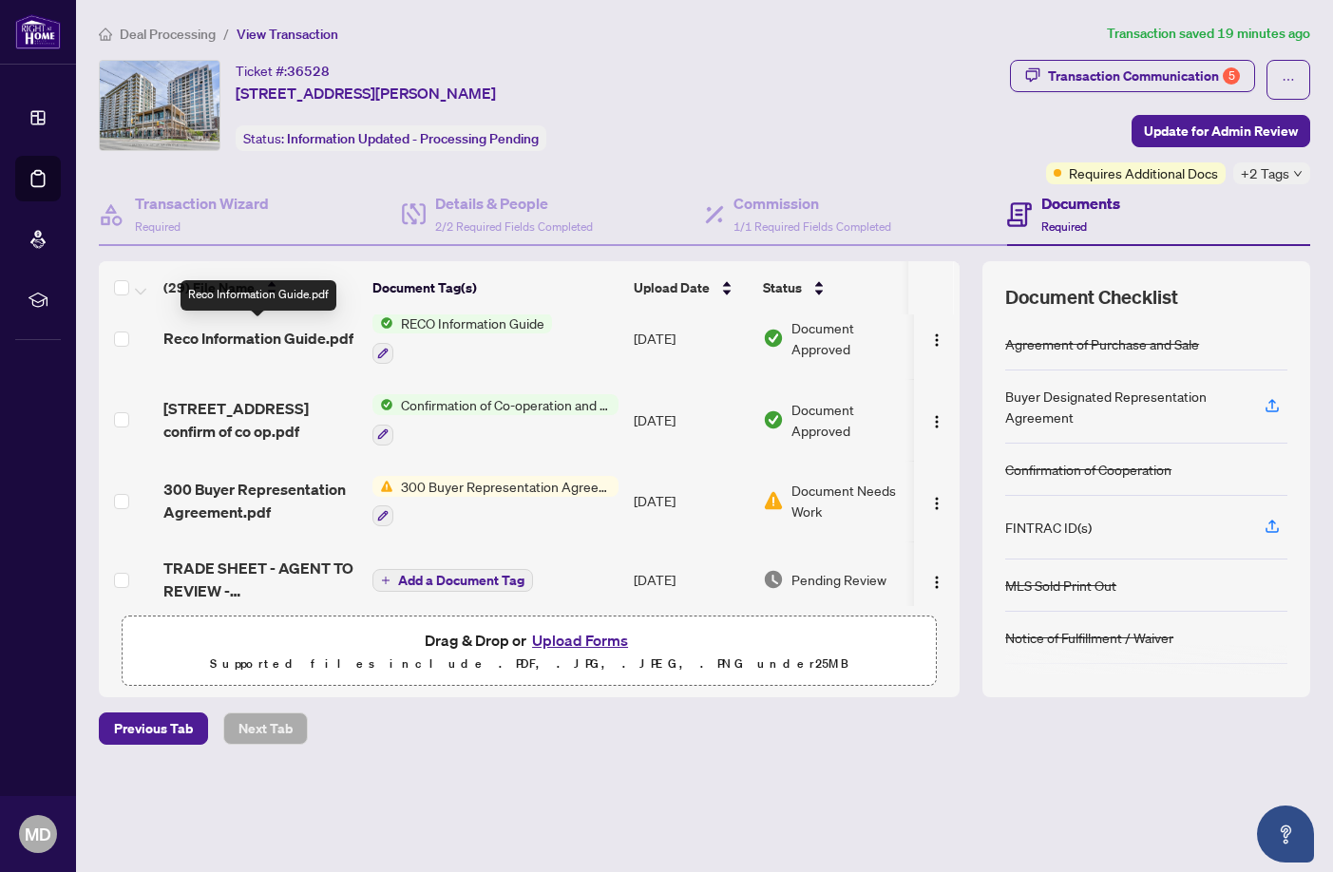
click at [318, 328] on span "Reco Information Guide.pdf" at bounding box center [258, 338] width 190 height 23
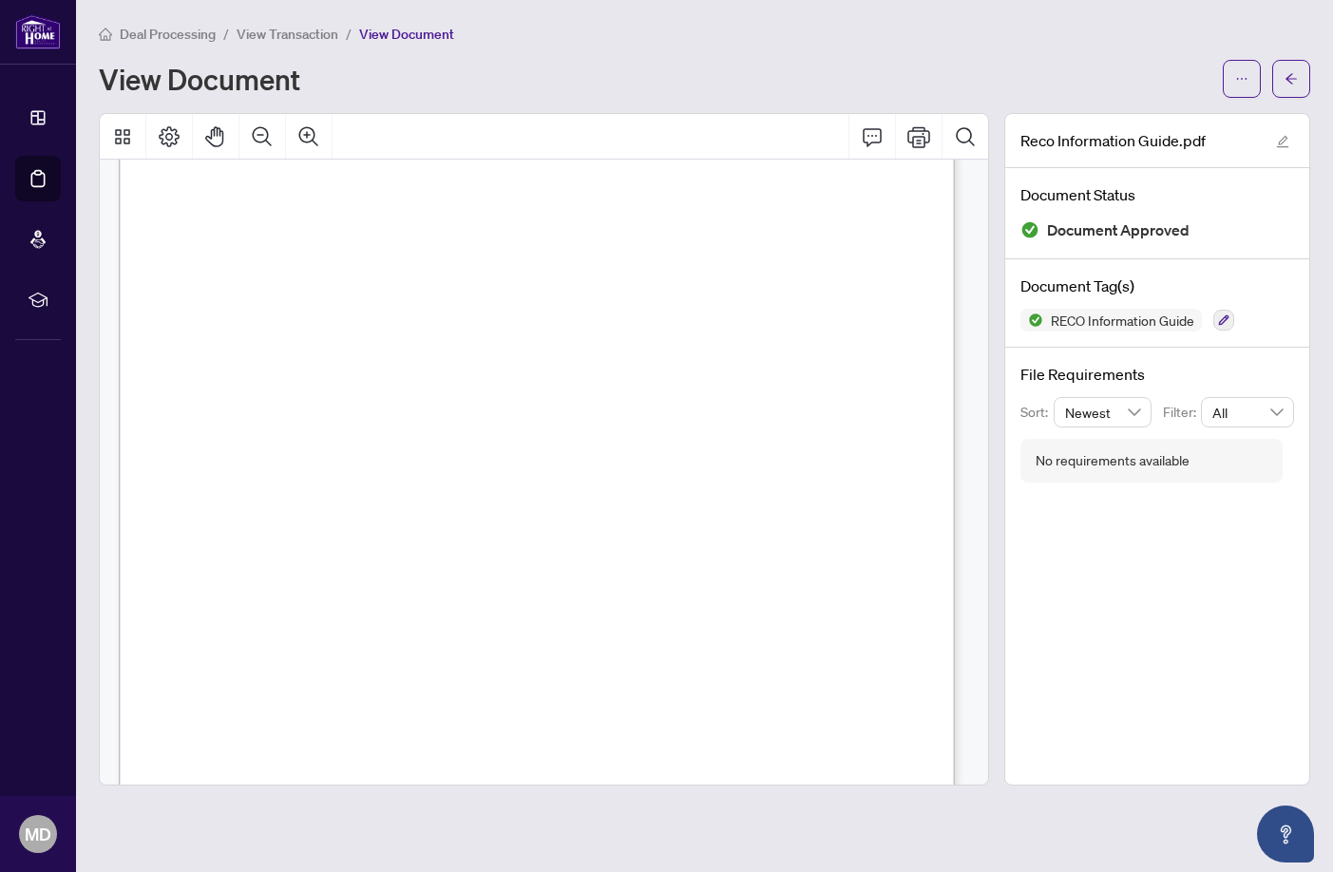
scroll to position [13481, 0]
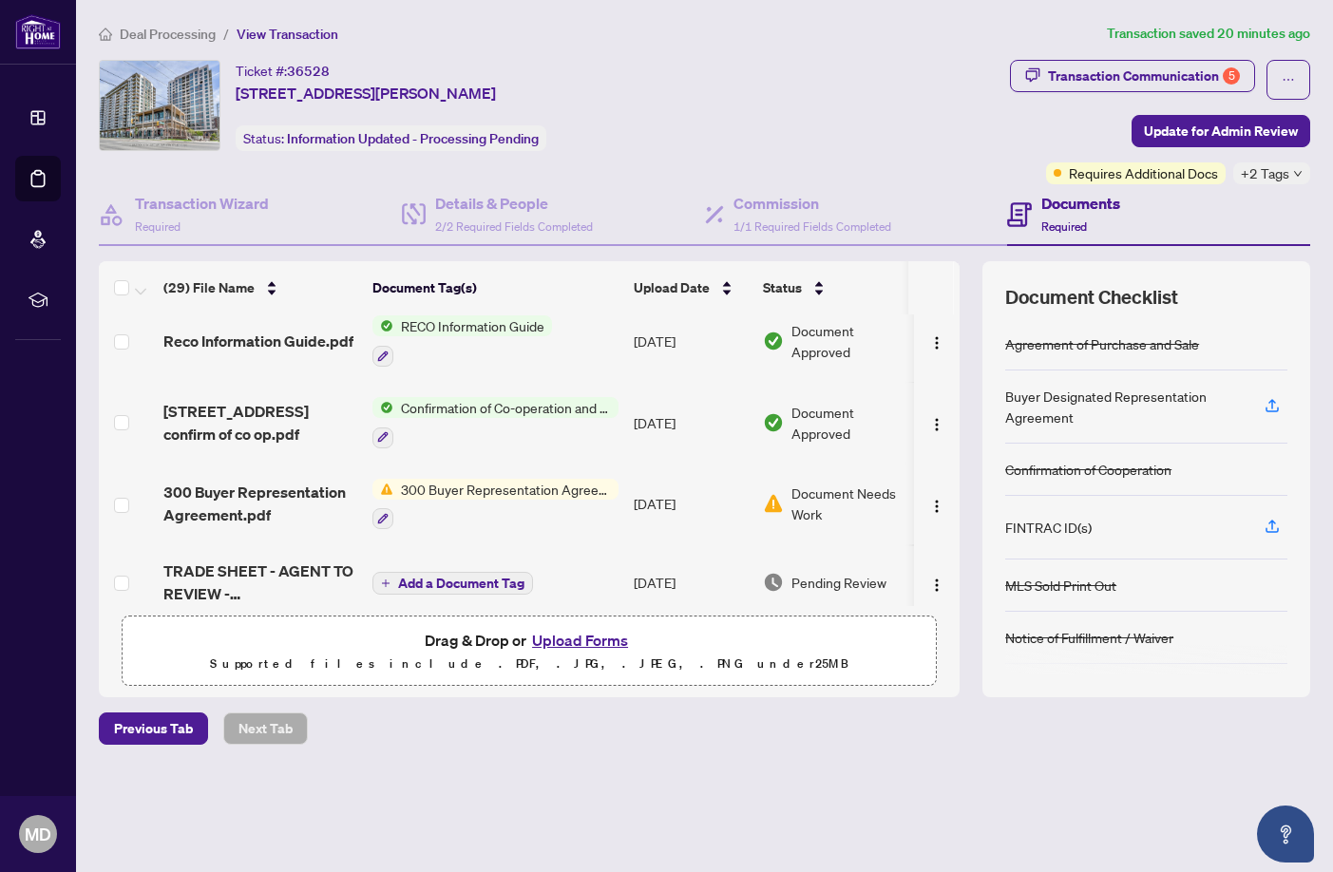
scroll to position [1140, 0]
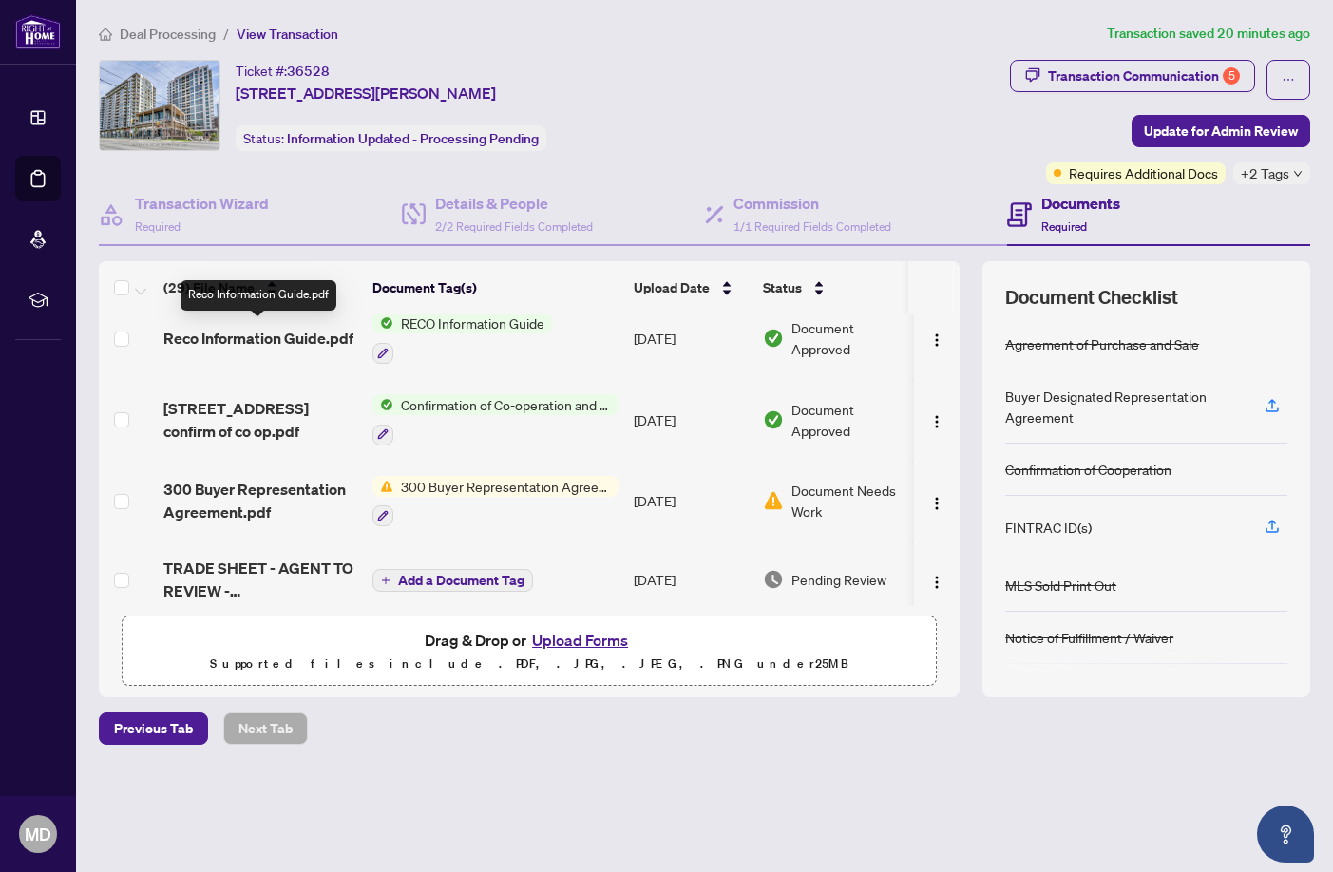
click at [322, 327] on span "Reco Information Guide.pdf" at bounding box center [258, 338] width 190 height 23
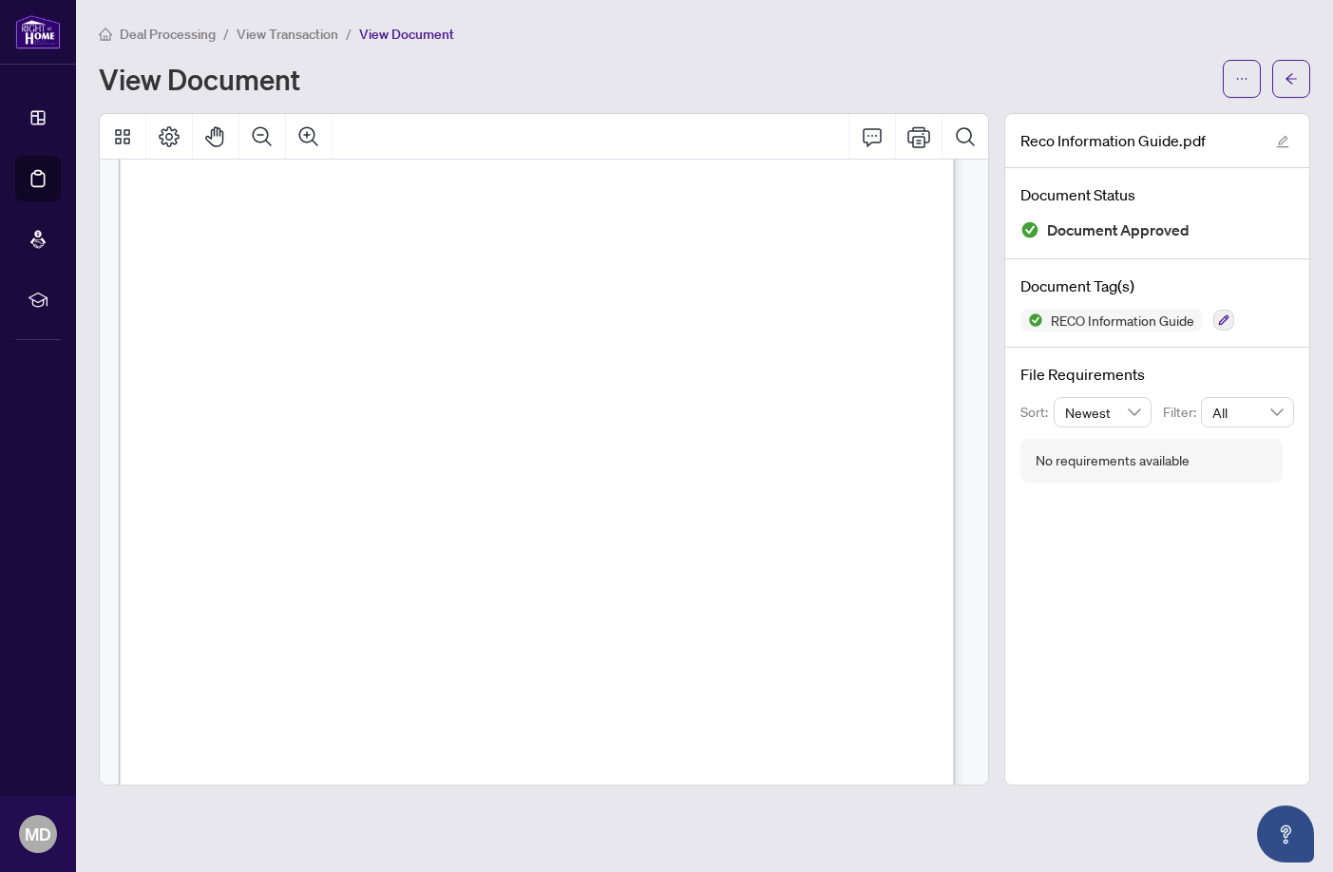
scroll to position [13804, 0]
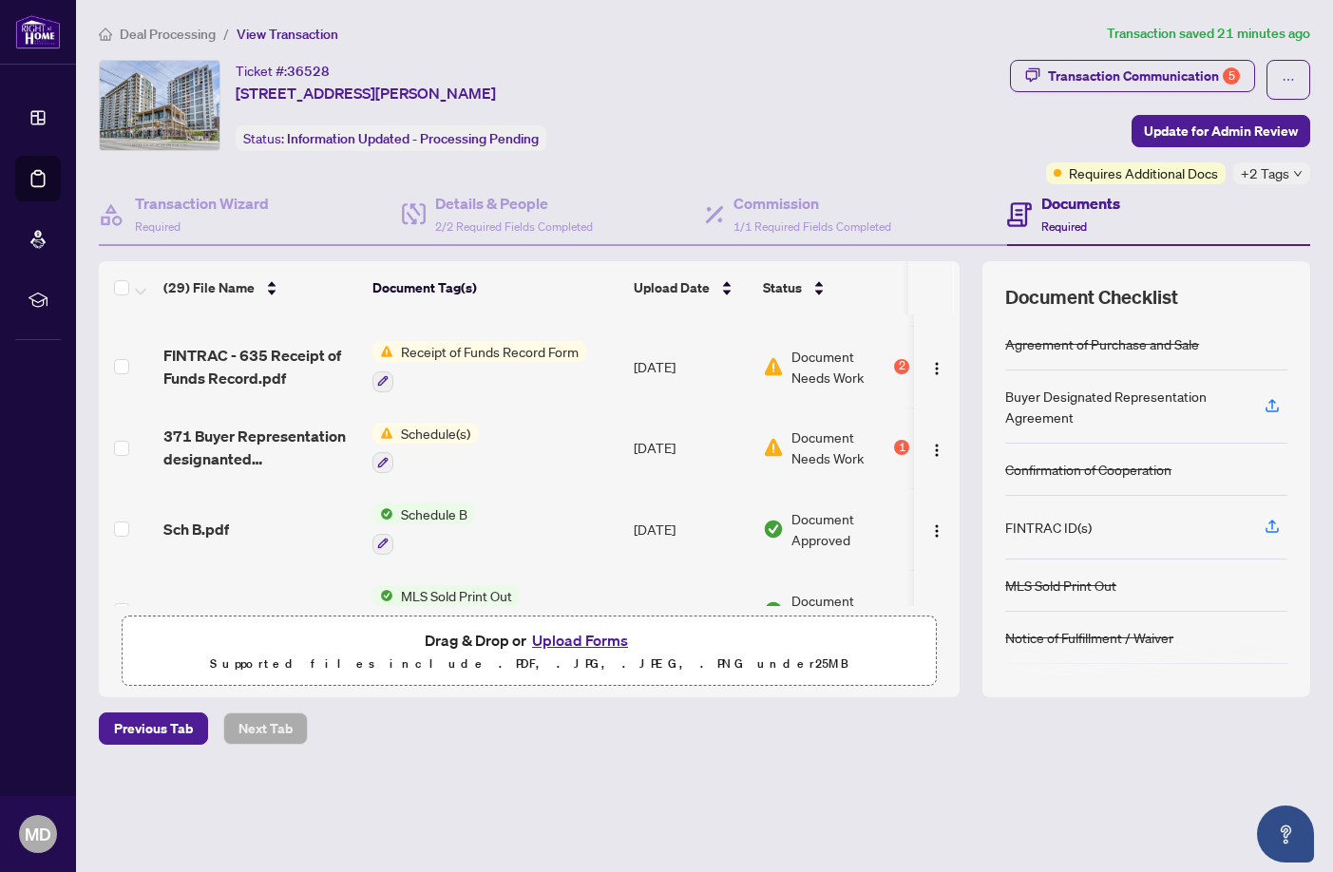
scroll to position [570, 0]
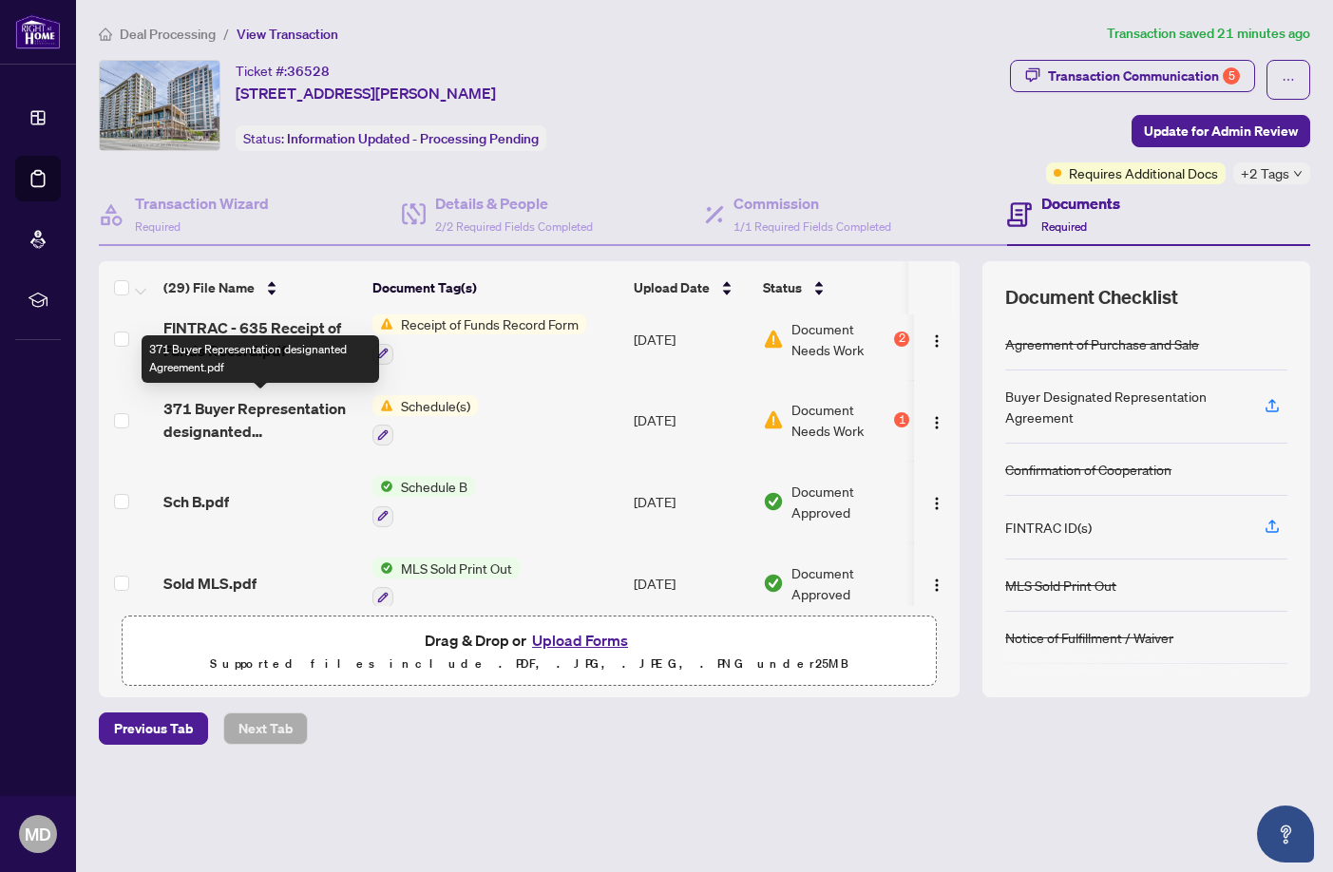
click at [298, 397] on span "371 Buyer Representation designanted Agreement.pdf" at bounding box center [260, 420] width 194 height 46
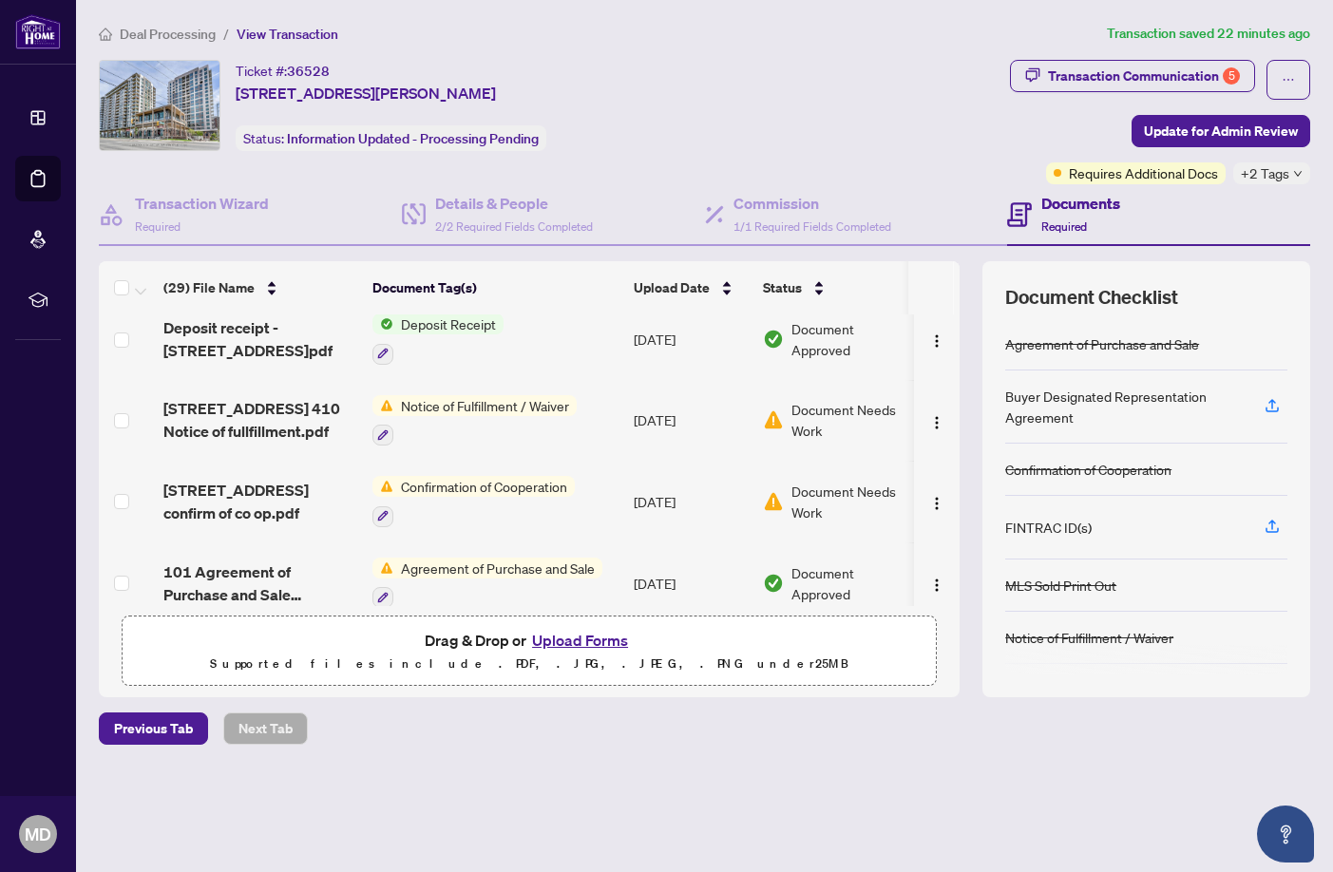
scroll to position [2038, 0]
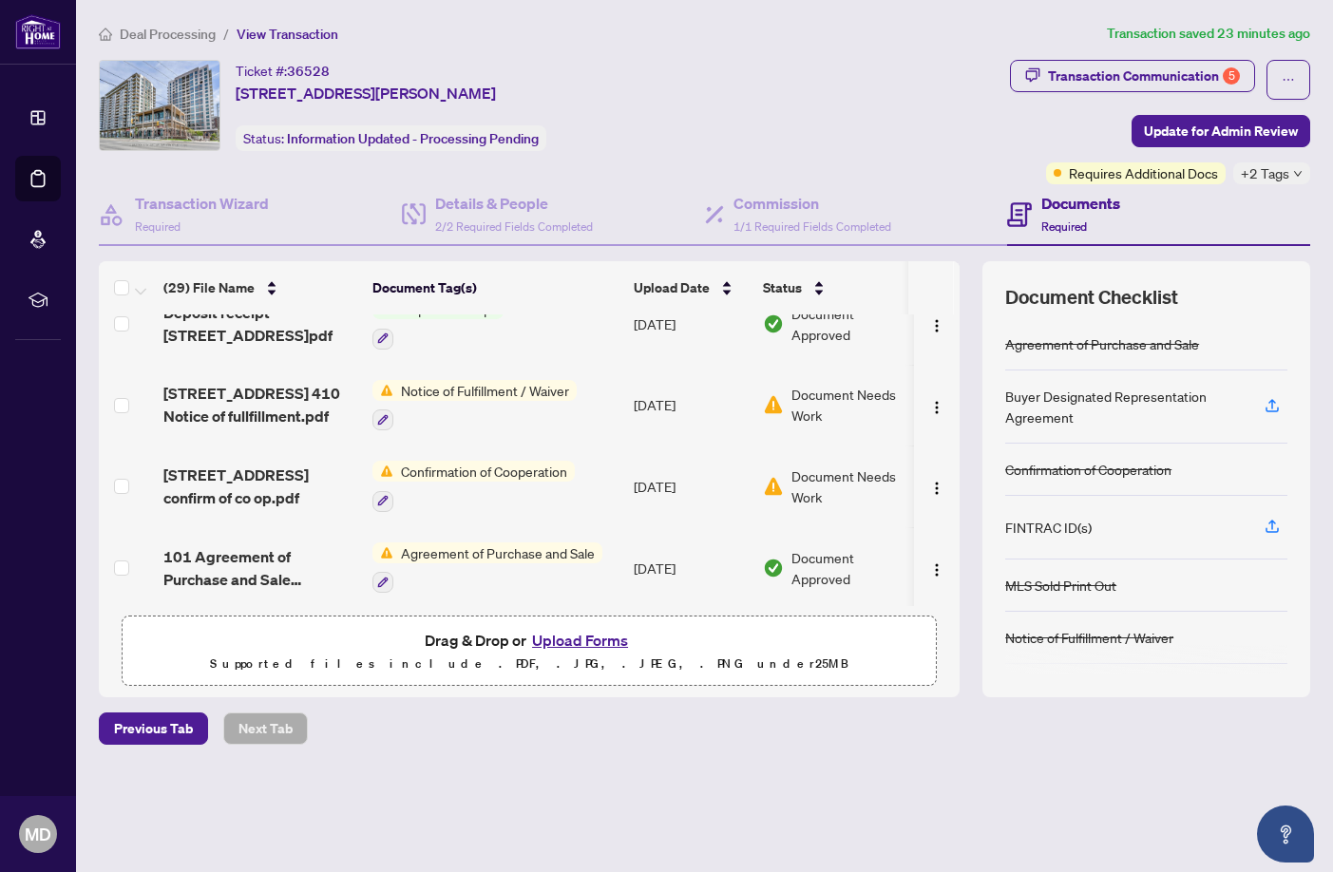
click at [561, 642] on button "Upload Forms" at bounding box center [579, 640] width 107 height 25
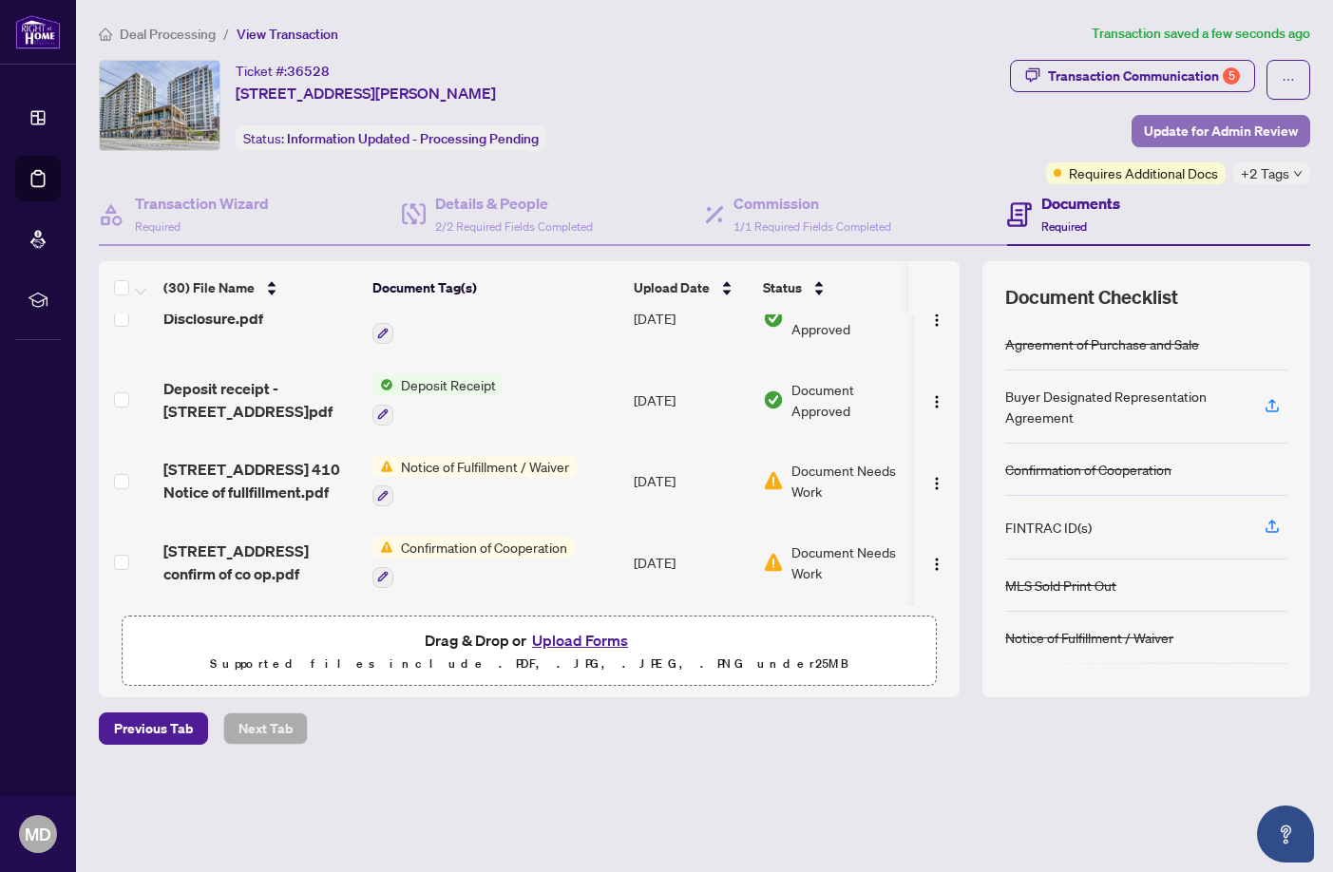
click at [1214, 127] on span "Update for Admin Review" at bounding box center [1221, 131] width 154 height 30
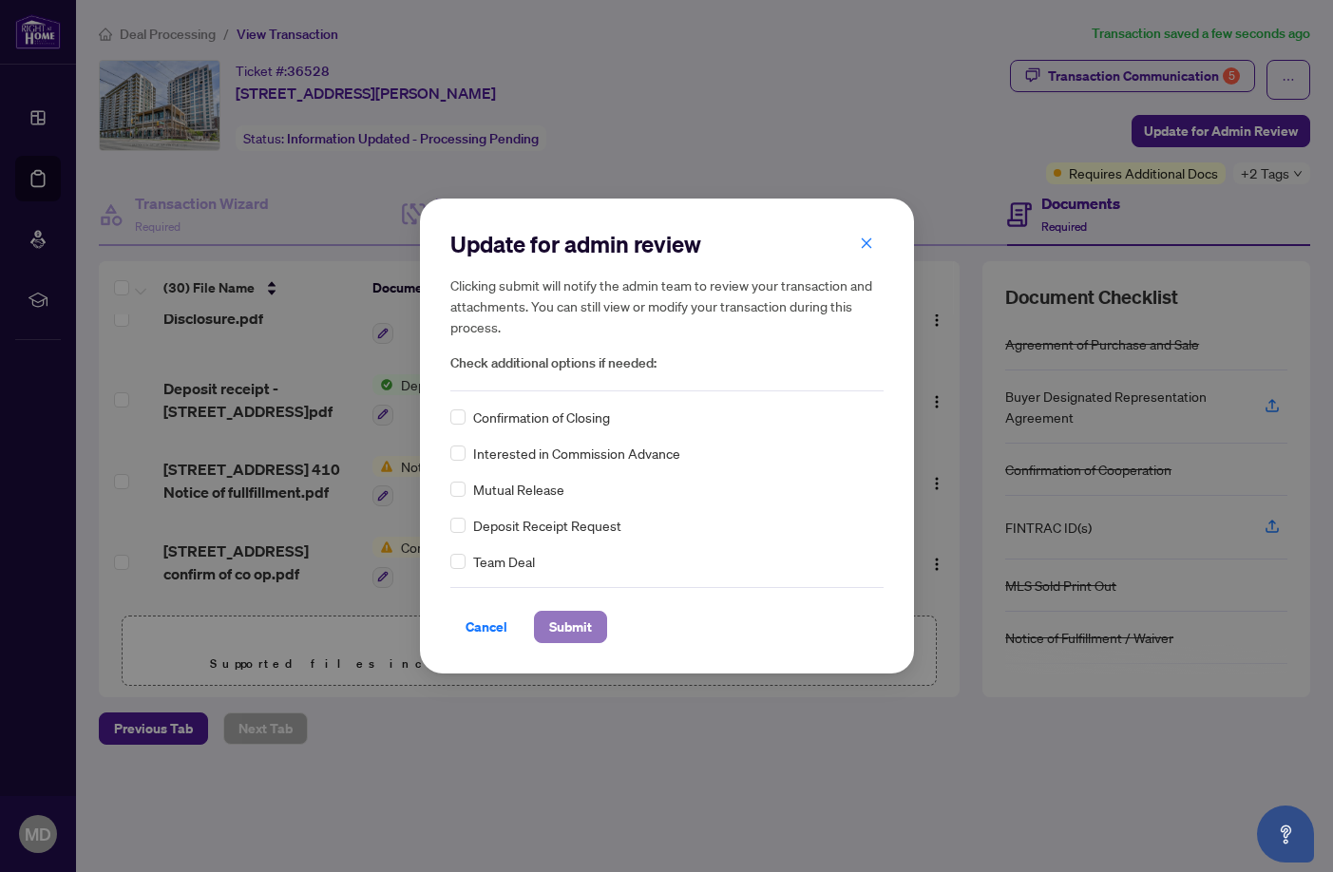
click at [583, 634] on span "Submit" at bounding box center [570, 627] width 43 height 30
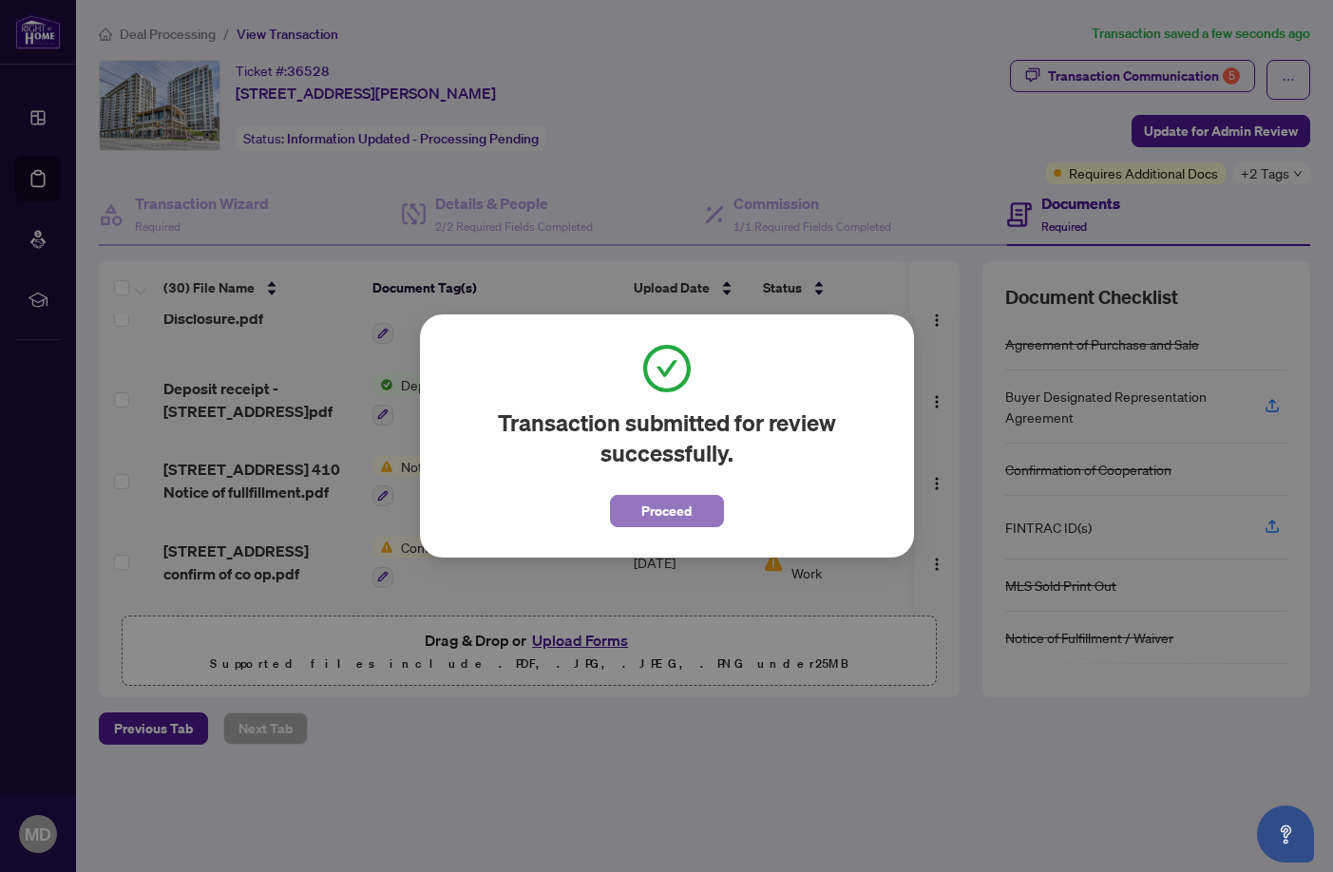
click at [676, 512] on span "Proceed" at bounding box center [666, 511] width 50 height 30
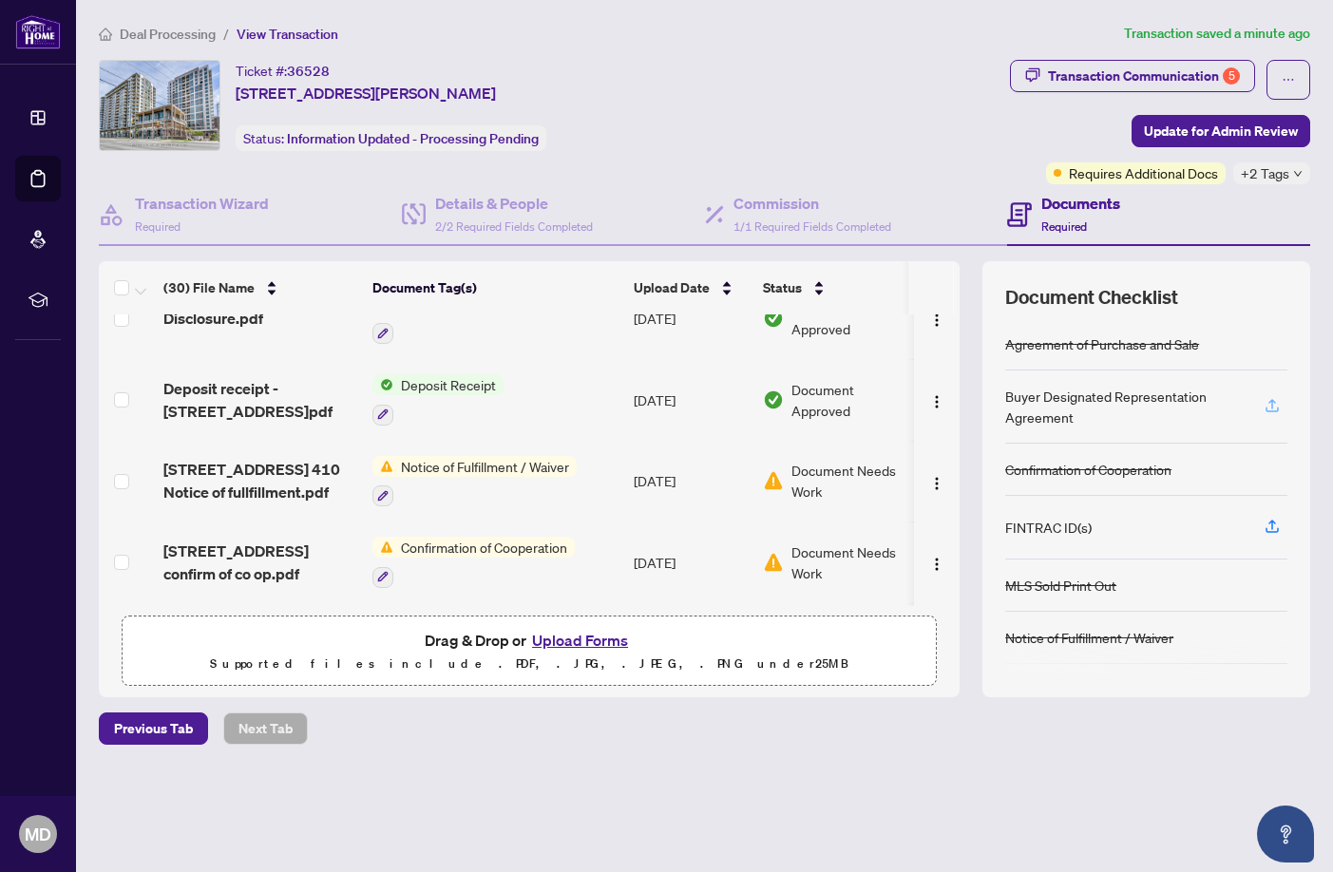
click at [1273, 405] on icon "button" at bounding box center [1271, 405] width 17 height 17
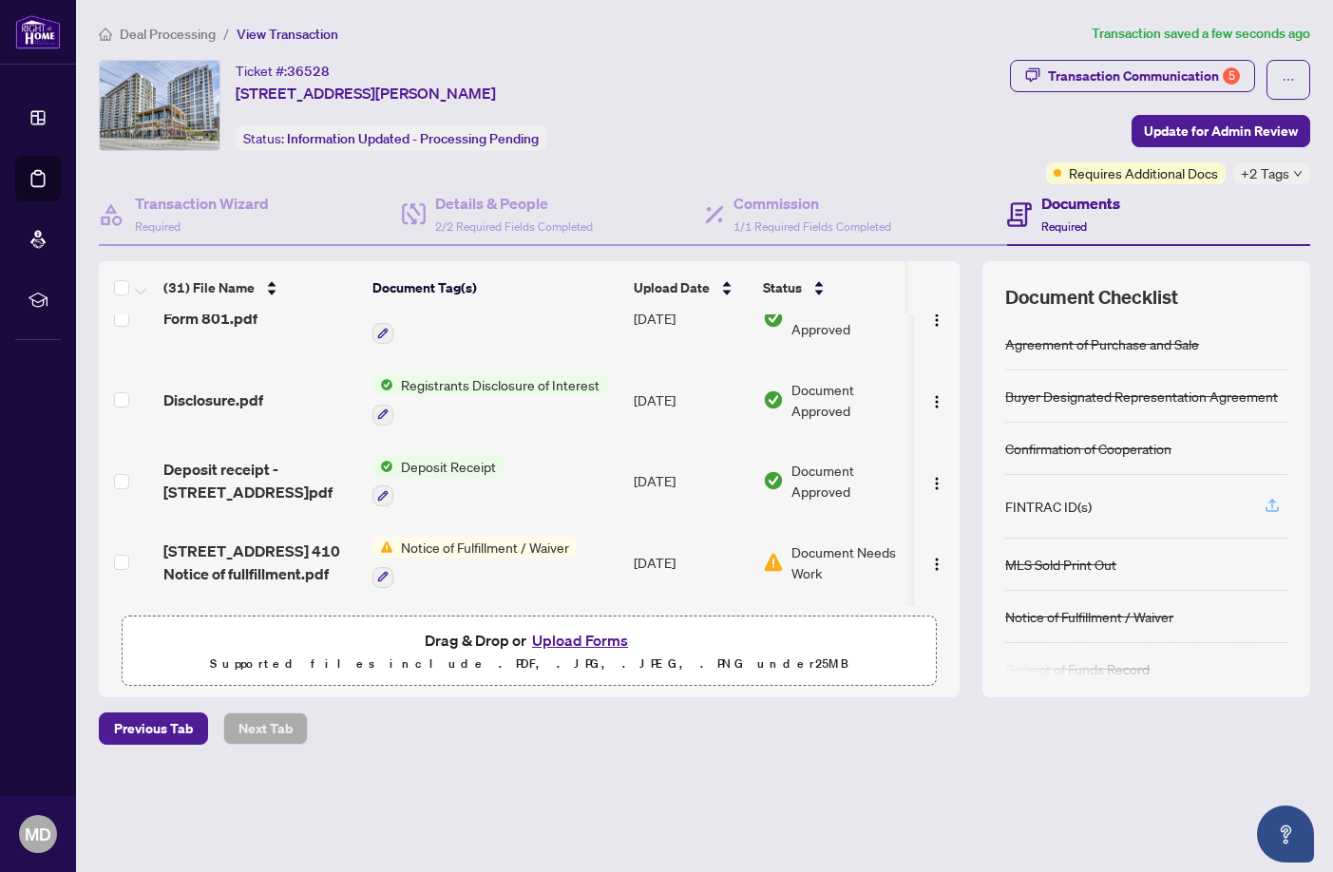
click at [1272, 507] on icon "button" at bounding box center [1272, 503] width 8 height 9
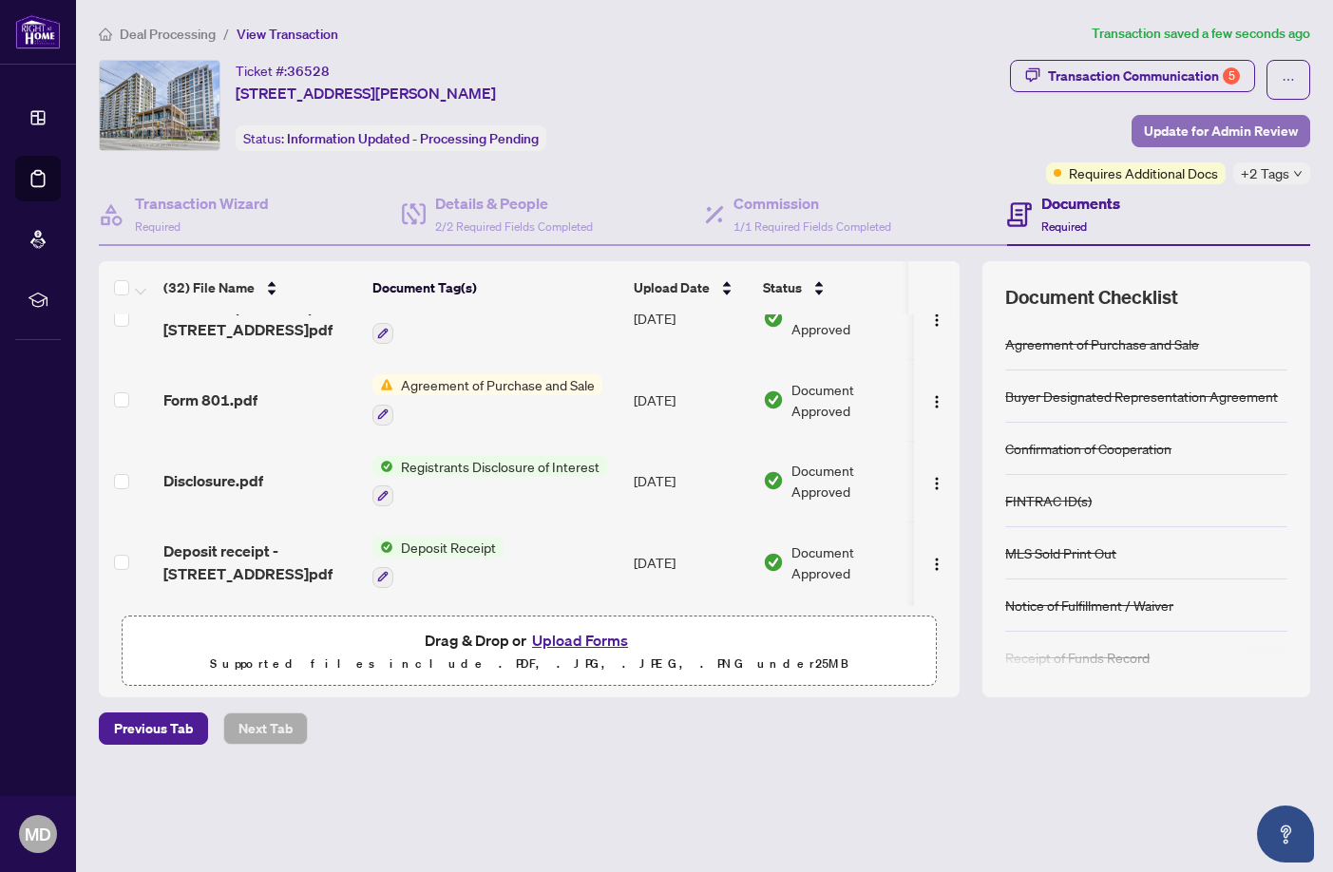
click at [1223, 132] on span "Update for Admin Review" at bounding box center [1221, 131] width 154 height 30
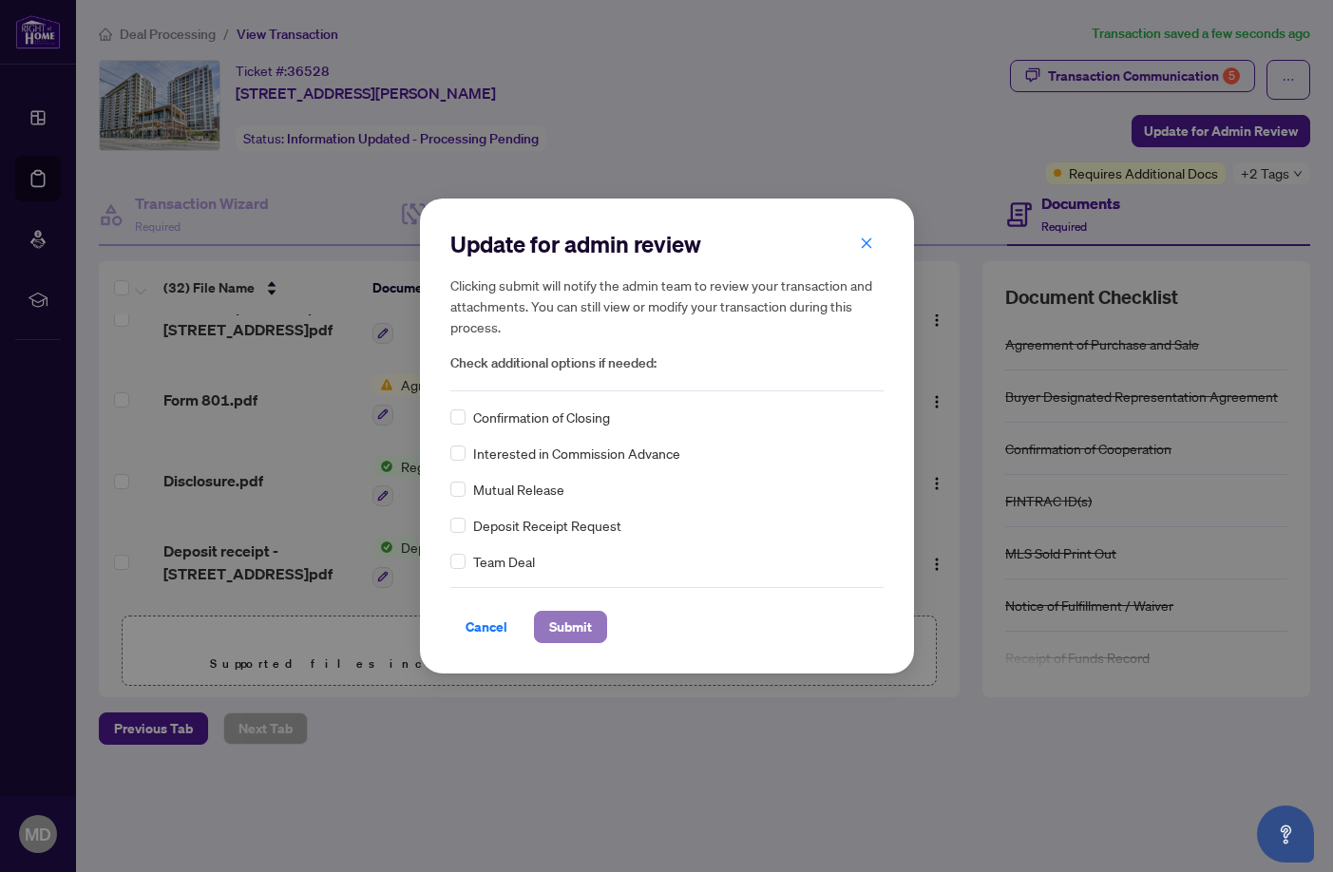
click at [551, 621] on span "Submit" at bounding box center [570, 627] width 43 height 30
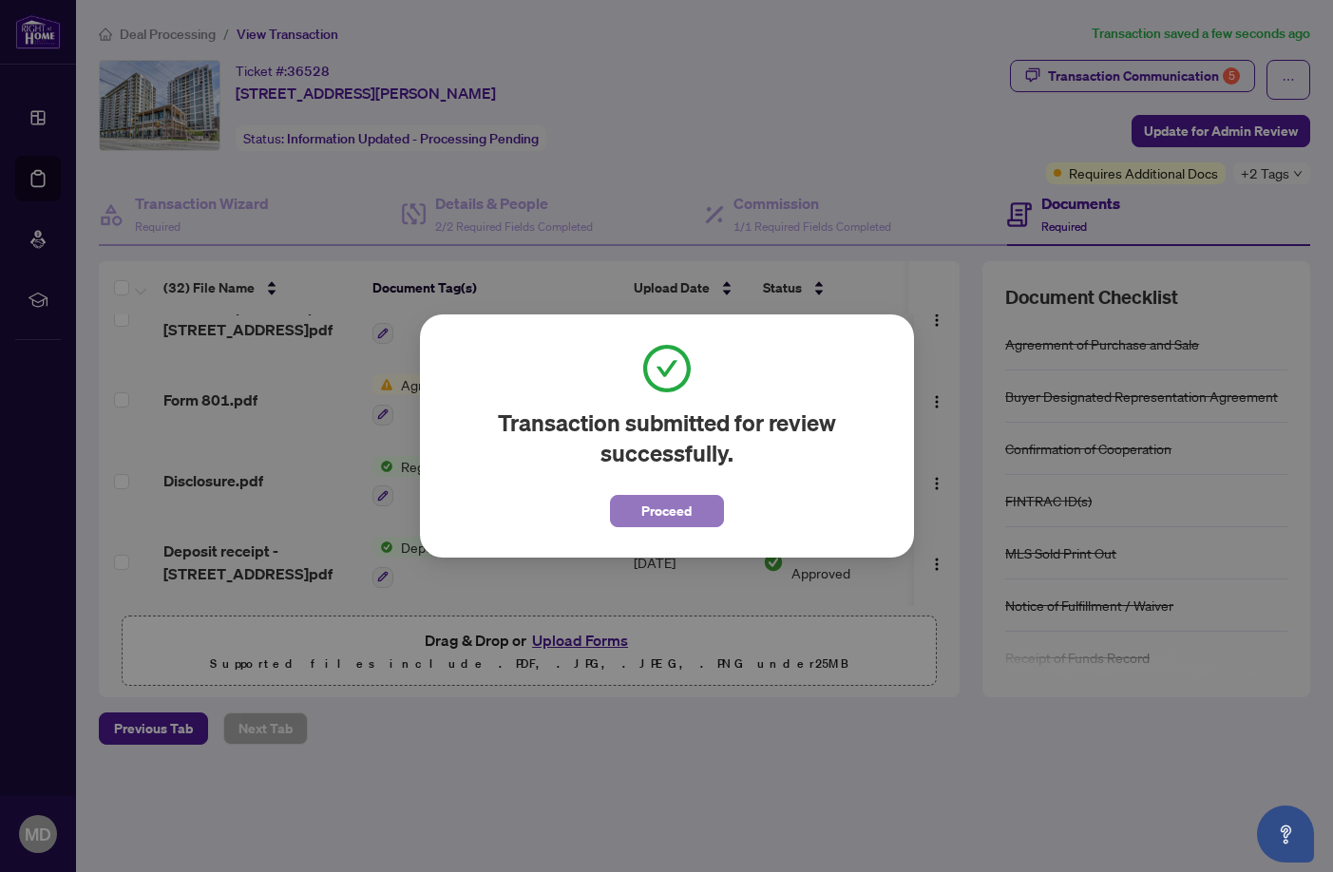
click at [684, 513] on span "Proceed" at bounding box center [666, 511] width 50 height 30
